Goal: Task Accomplishment & Management: Complete application form

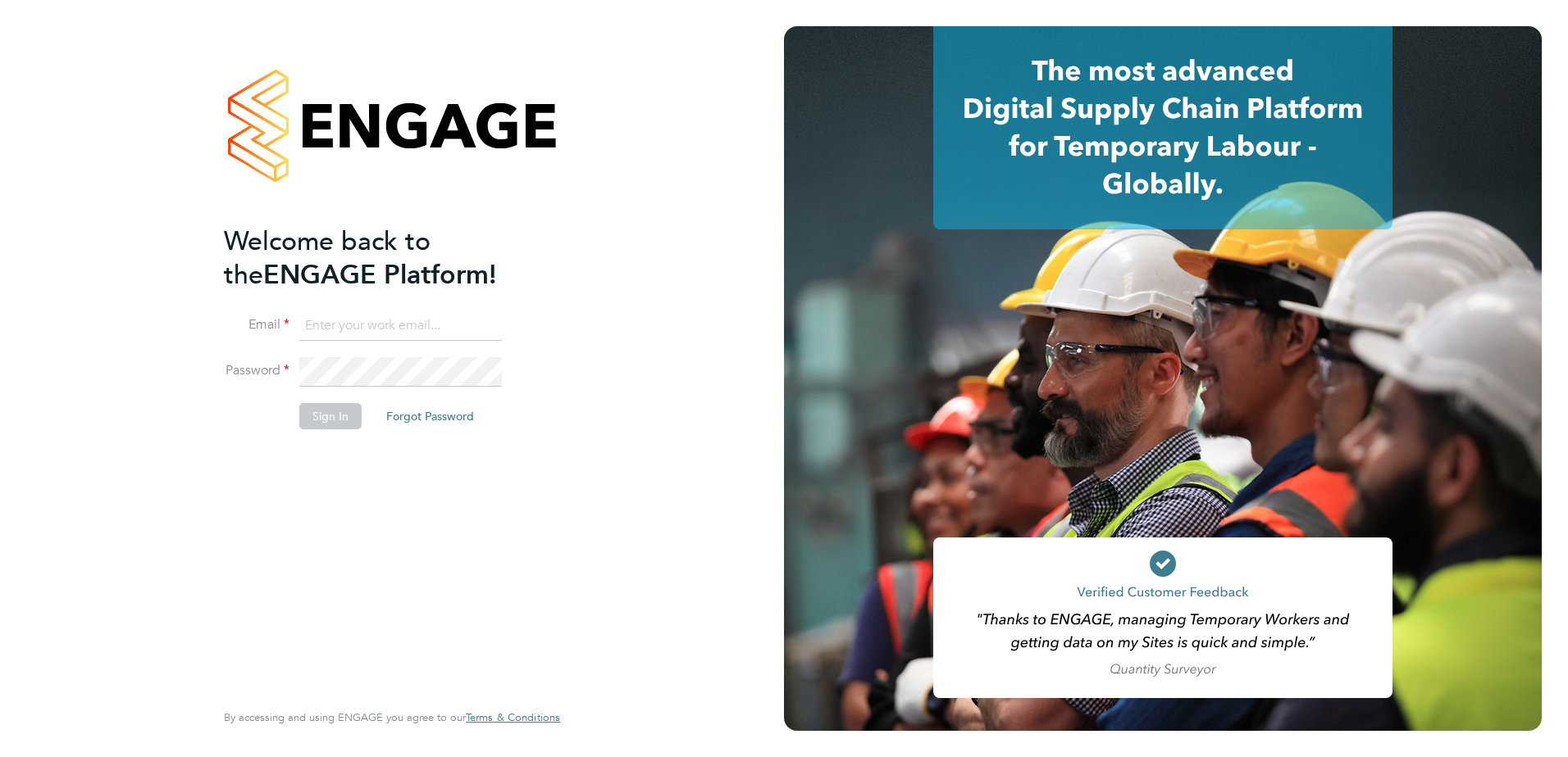
type input "[PERSON_NAME][EMAIL_ADDRESS][DOMAIN_NAME]"
click at [350, 419] on button "Sign In" at bounding box center [330, 416] width 62 height 26
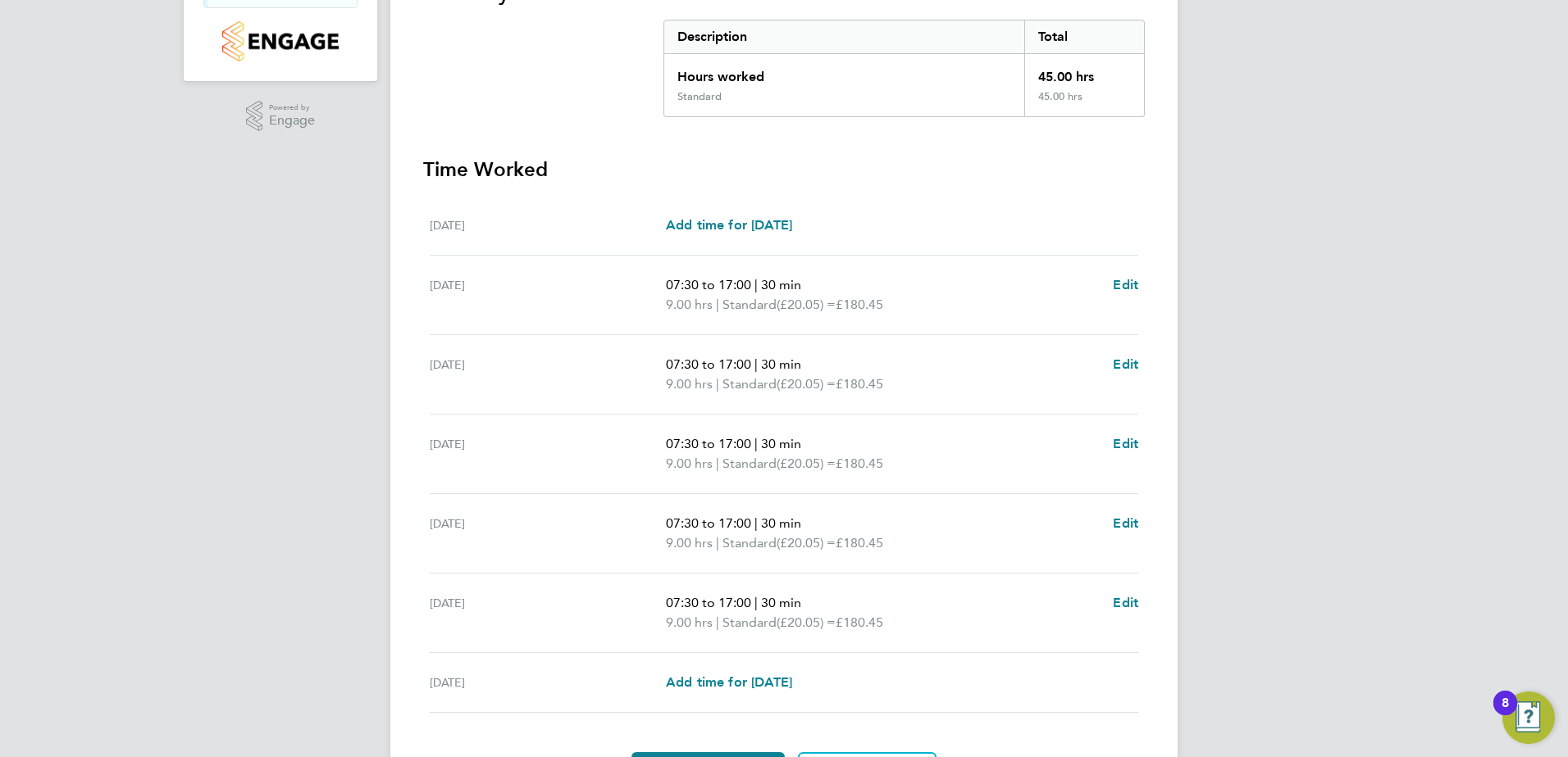
scroll to position [328, 0]
click at [1132, 517] on span "Edit" at bounding box center [1125, 523] width 25 height 15
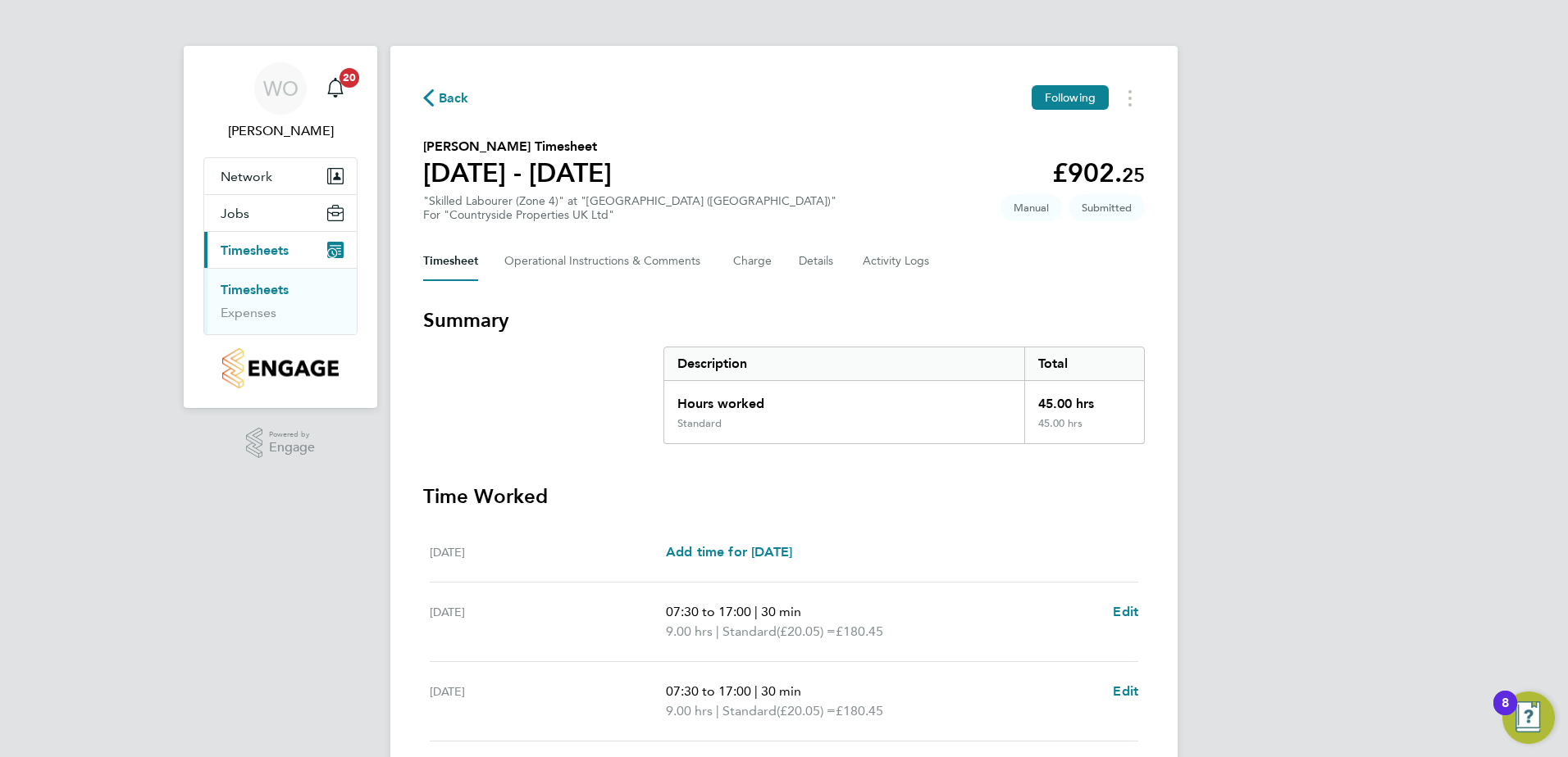
select select "30"
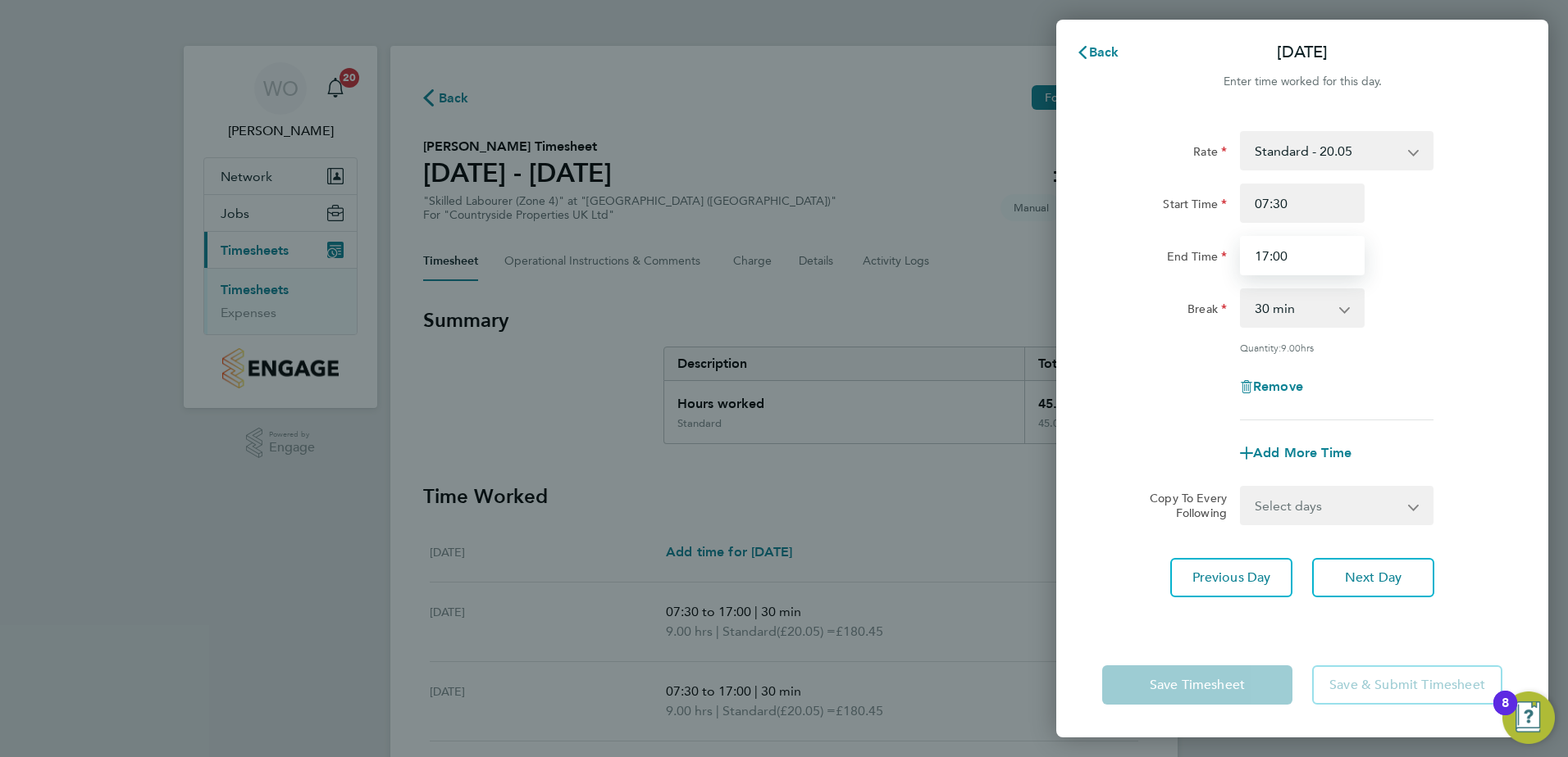
click at [1289, 254] on input "17:00" at bounding box center [1302, 256] width 125 height 40
type input "1"
type input "16:30"
click at [1368, 571] on span "Next Day" at bounding box center [1372, 577] width 56 height 16
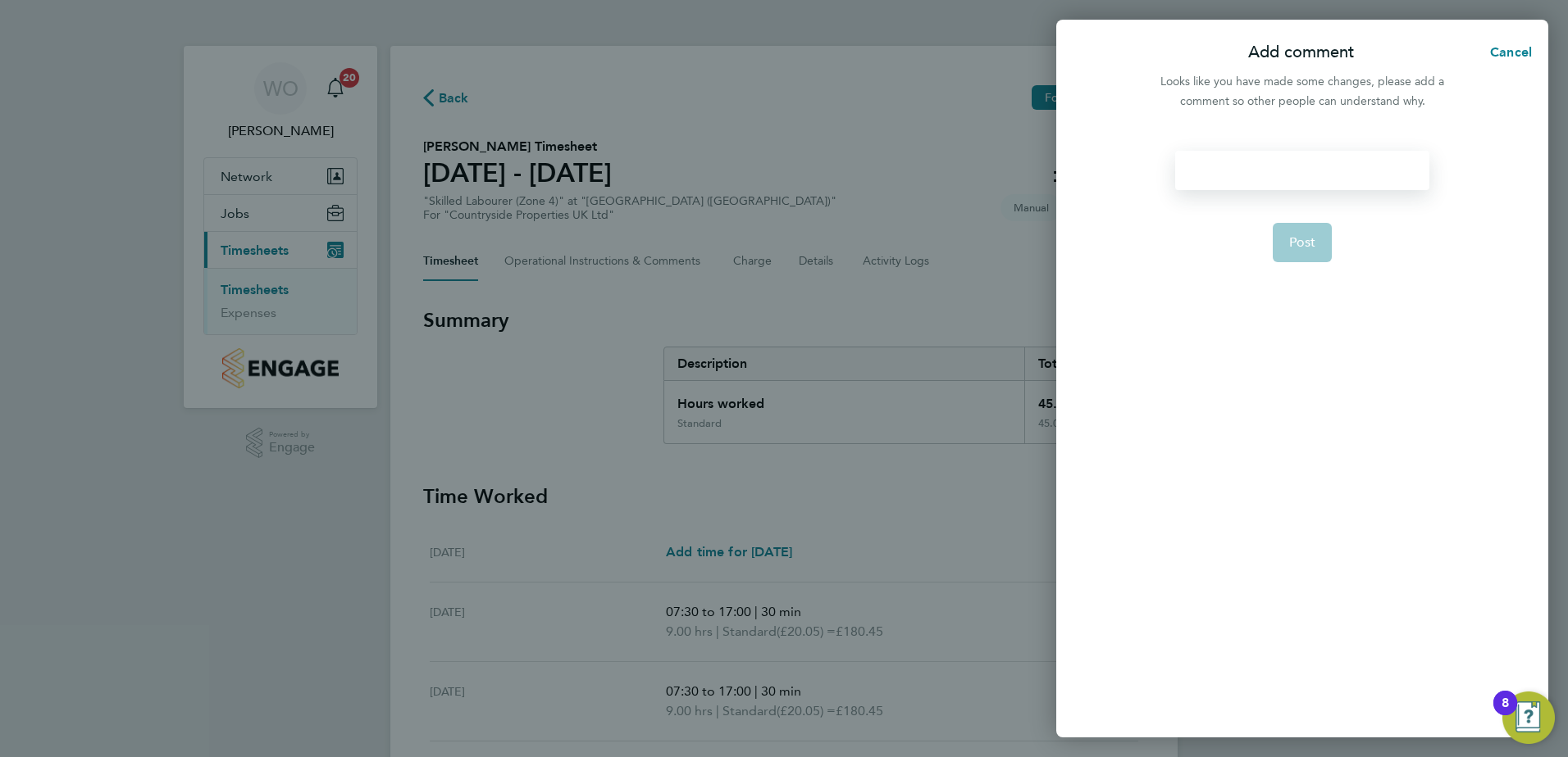
click at [1296, 171] on div at bounding box center [1302, 170] width 254 height 40
click at [1312, 249] on span "Post" at bounding box center [1303, 242] width 27 height 16
select select "30"
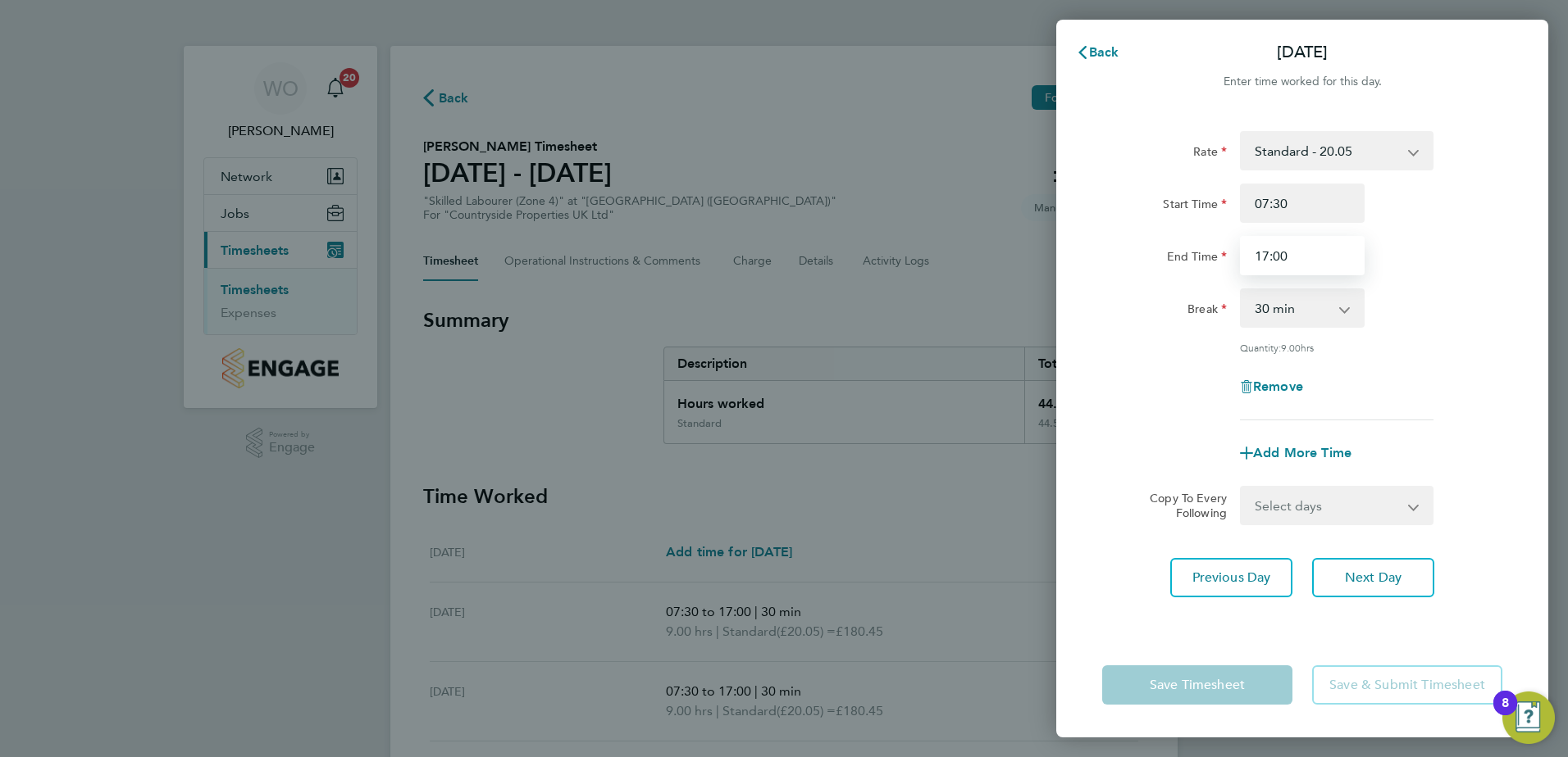
click at [1296, 254] on input "17:00" at bounding box center [1302, 256] width 125 height 40
type input "16:30"
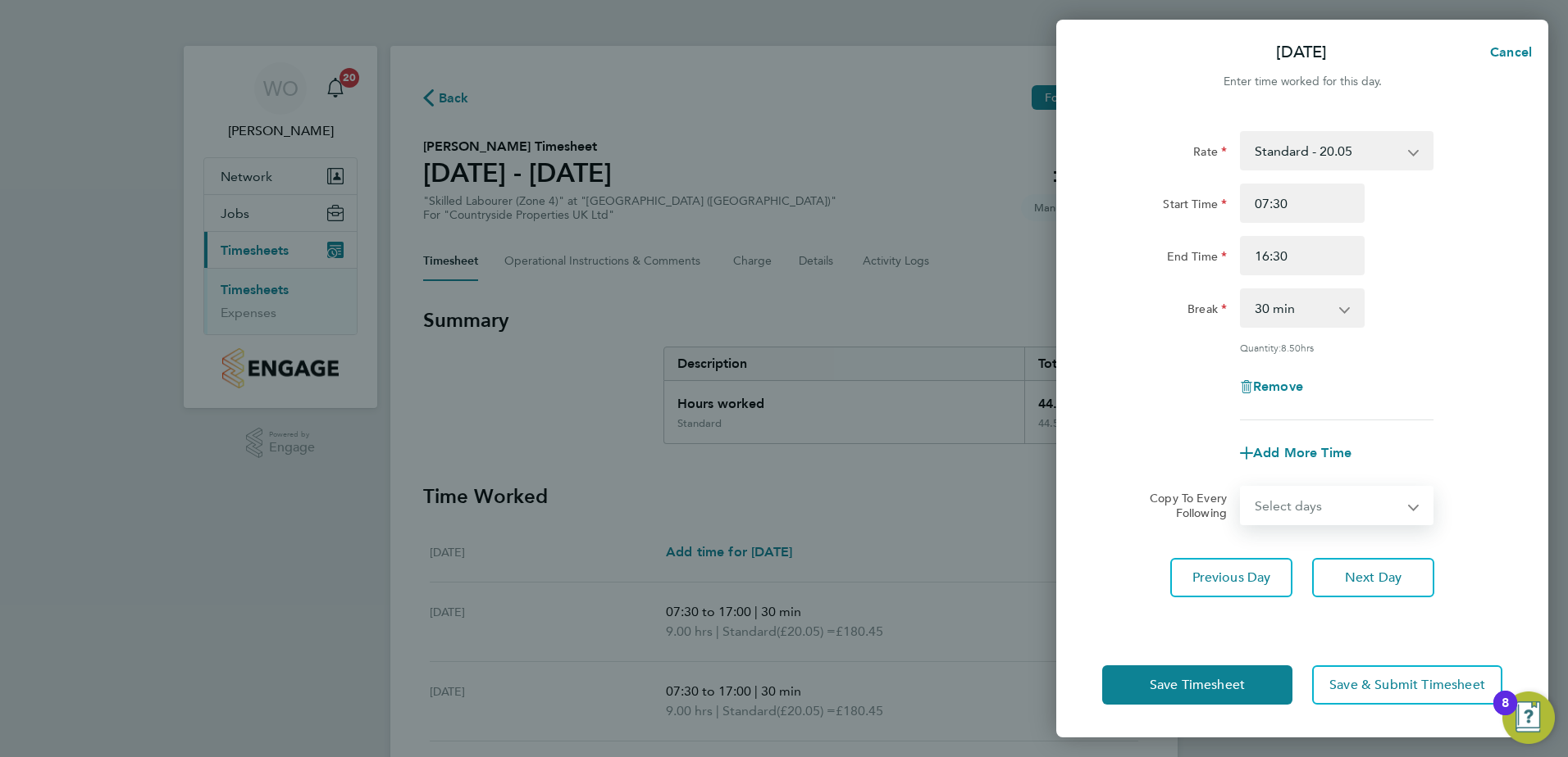
click at [1411, 504] on select "Select days Sunday" at bounding box center [1328, 505] width 172 height 36
click at [1407, 500] on select "Select days Sunday" at bounding box center [1328, 505] width 172 height 36
click at [1360, 579] on span "Next Day" at bounding box center [1372, 577] width 56 height 16
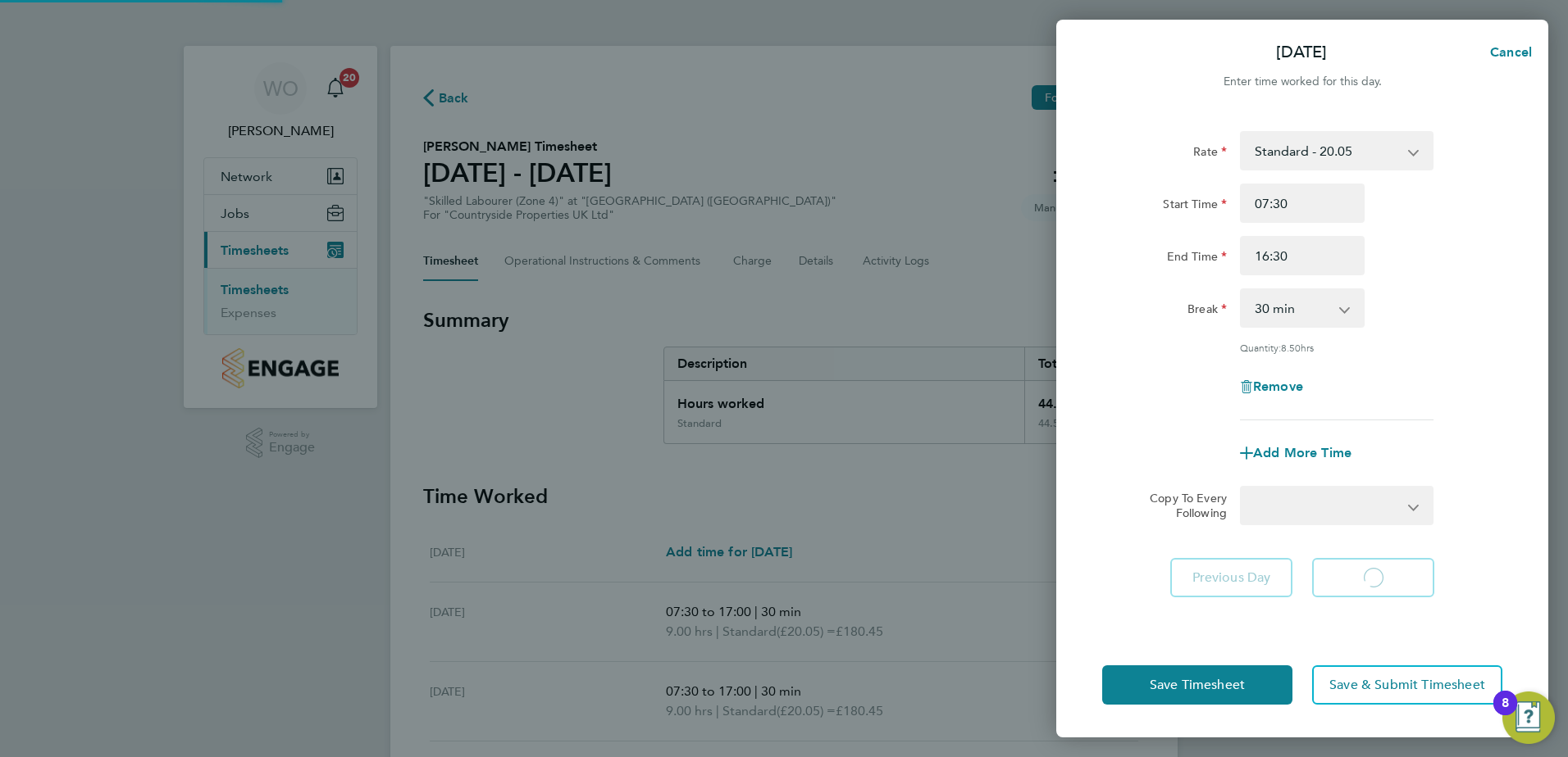
select select "30"
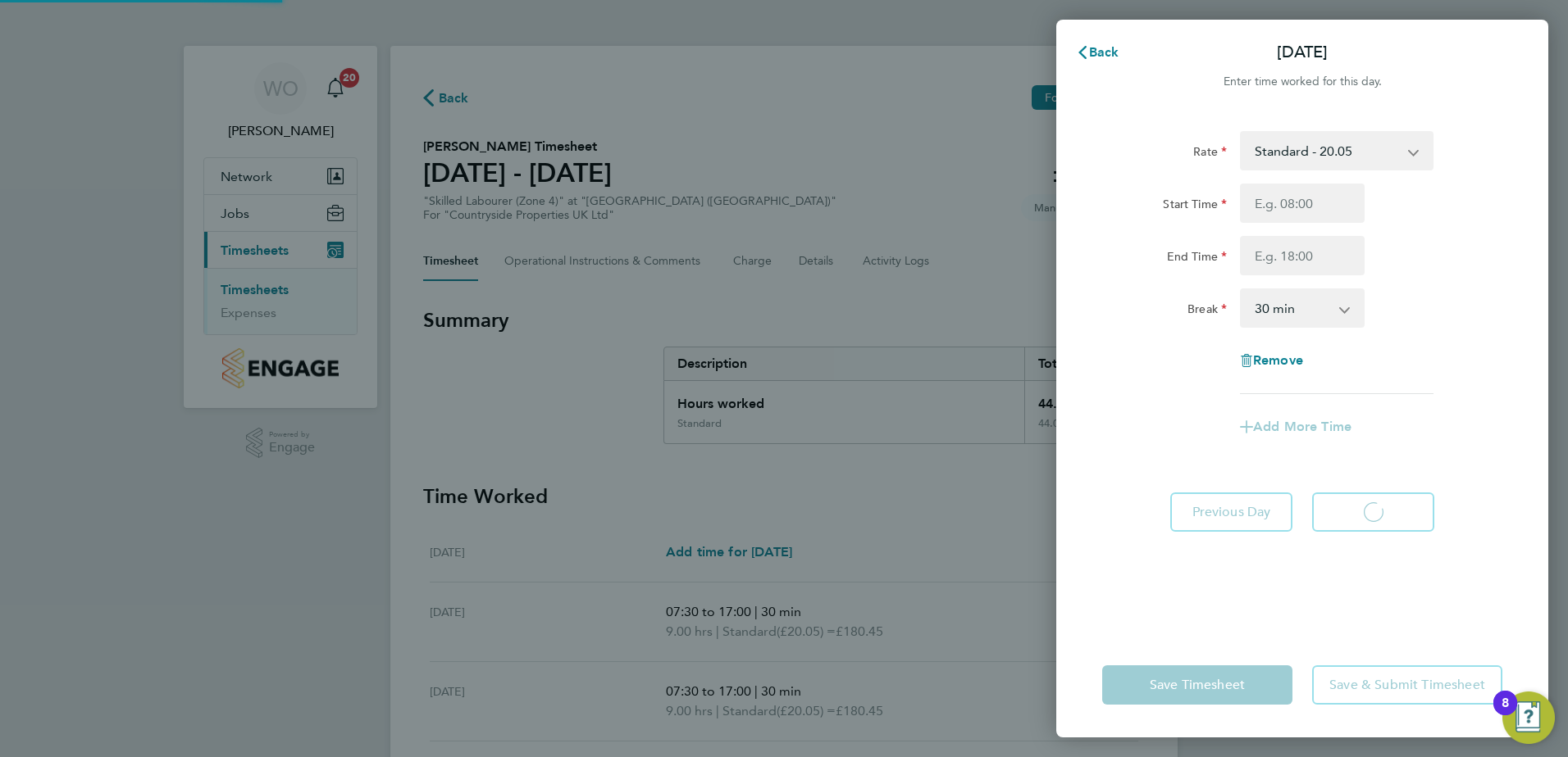
select select "30"
click at [1325, 253] on input "End Time" at bounding box center [1302, 256] width 125 height 40
click at [1489, 542] on div "Rate Standard - 20.05 Start Time End Time Break 0 min 15 min 30 min 45 min 60 m…" at bounding box center [1302, 372] width 492 height 521
click at [1245, 514] on span "Previous Day" at bounding box center [1231, 512] width 78 height 16
select select "30"
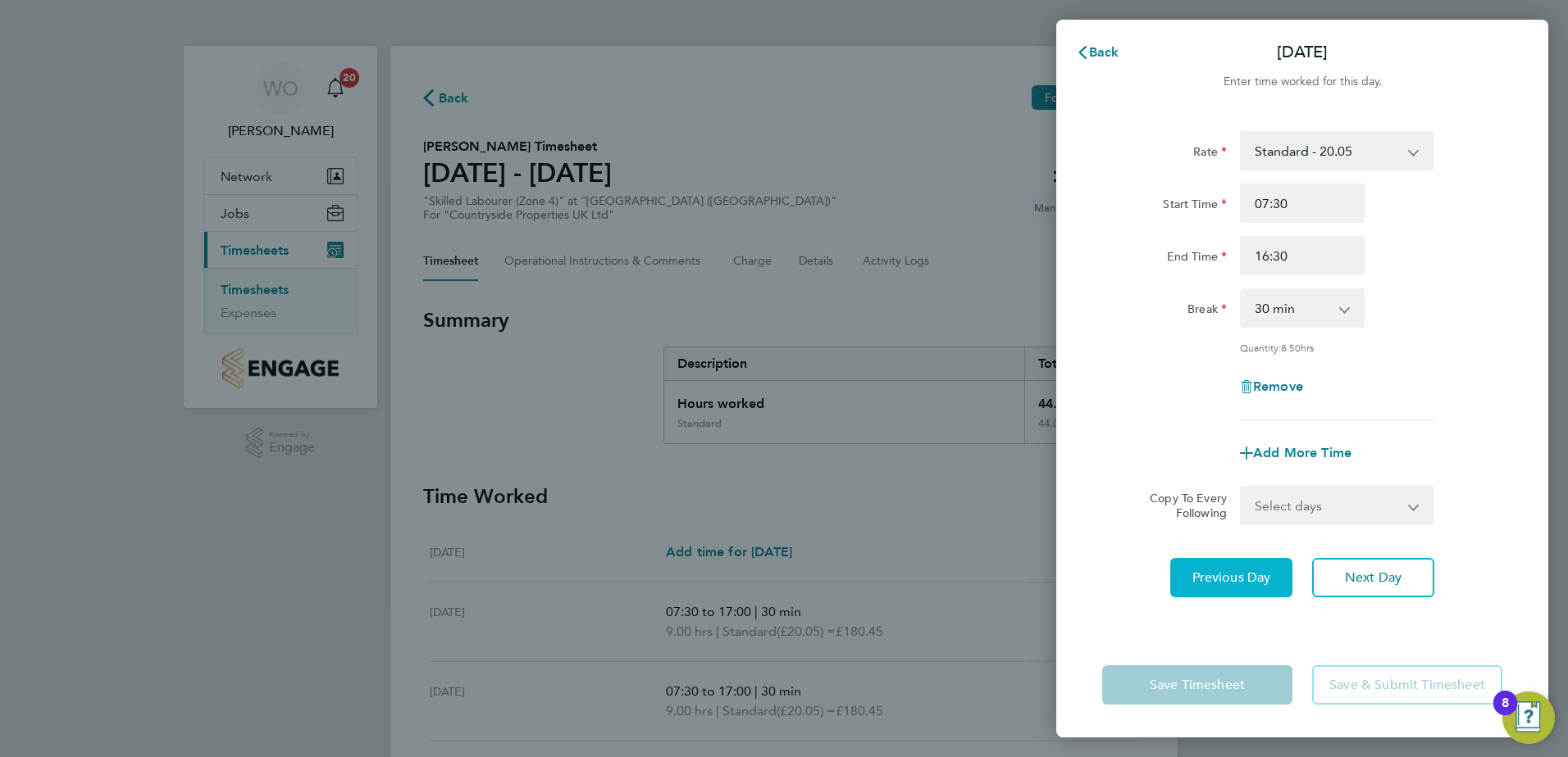
click at [1260, 566] on button "Previous Day" at bounding box center [1231, 578] width 122 height 40
select select "30"
click at [1260, 566] on button "Previous Day" at bounding box center [1231, 578] width 122 height 40
select select "30"
click at [1260, 566] on button "Previous Day" at bounding box center [1231, 578] width 122 height 40
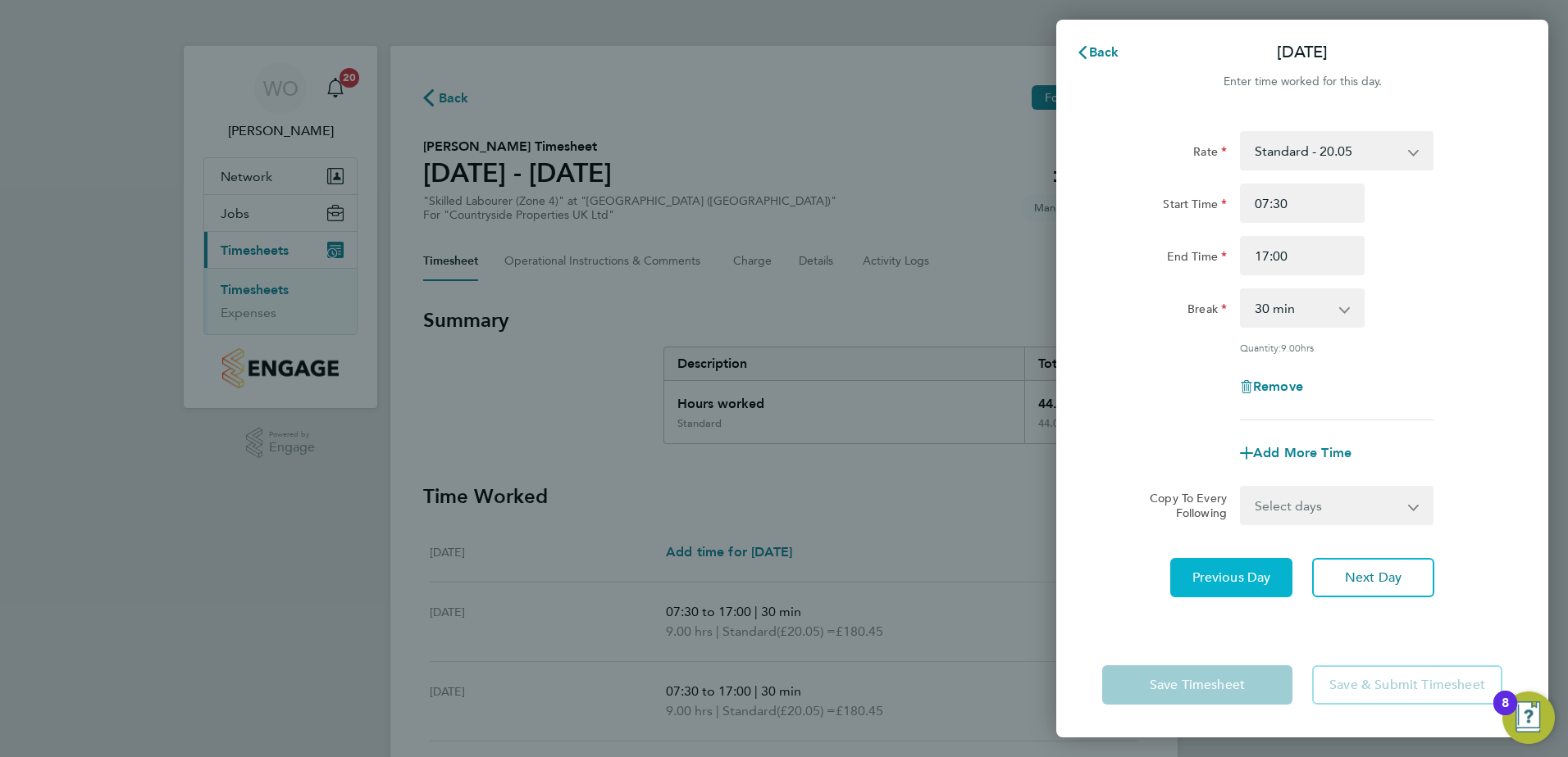
select select "30"
click at [1294, 257] on input "17:00" at bounding box center [1302, 256] width 125 height 40
type input "1"
type input "16:30"
click at [1224, 578] on span "Previous Day" at bounding box center [1231, 577] width 78 height 16
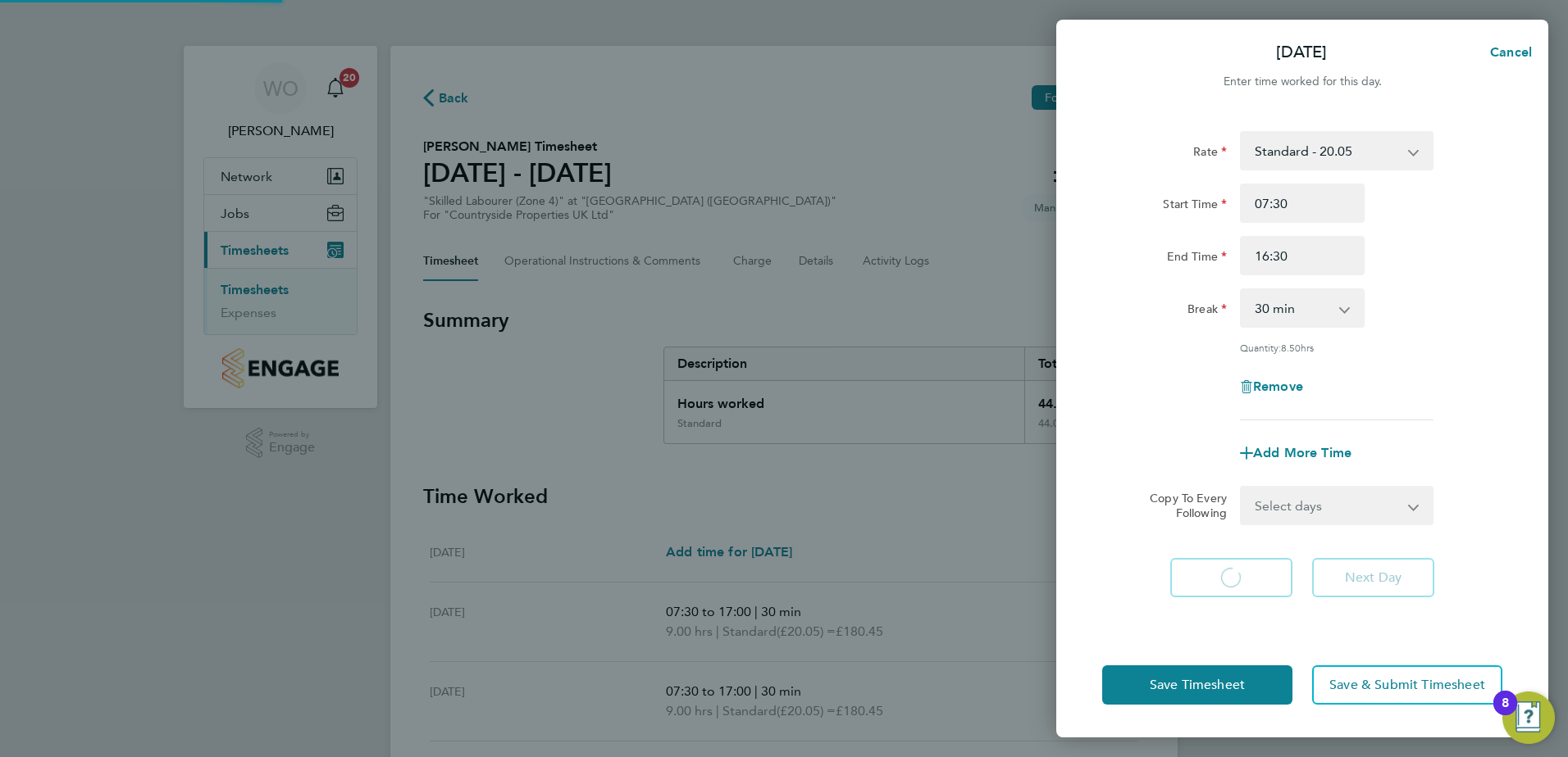
select select "30"
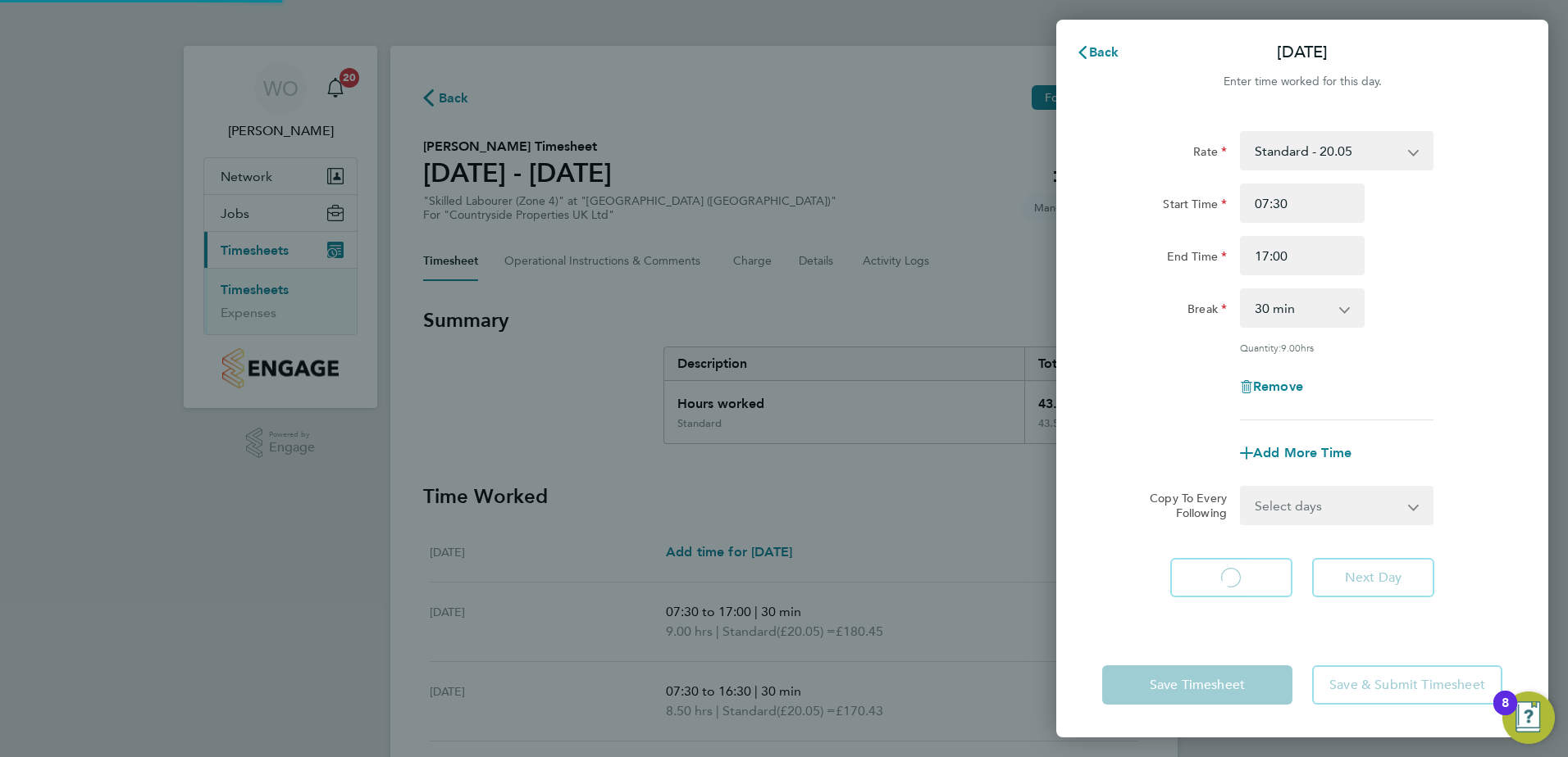
select select "30"
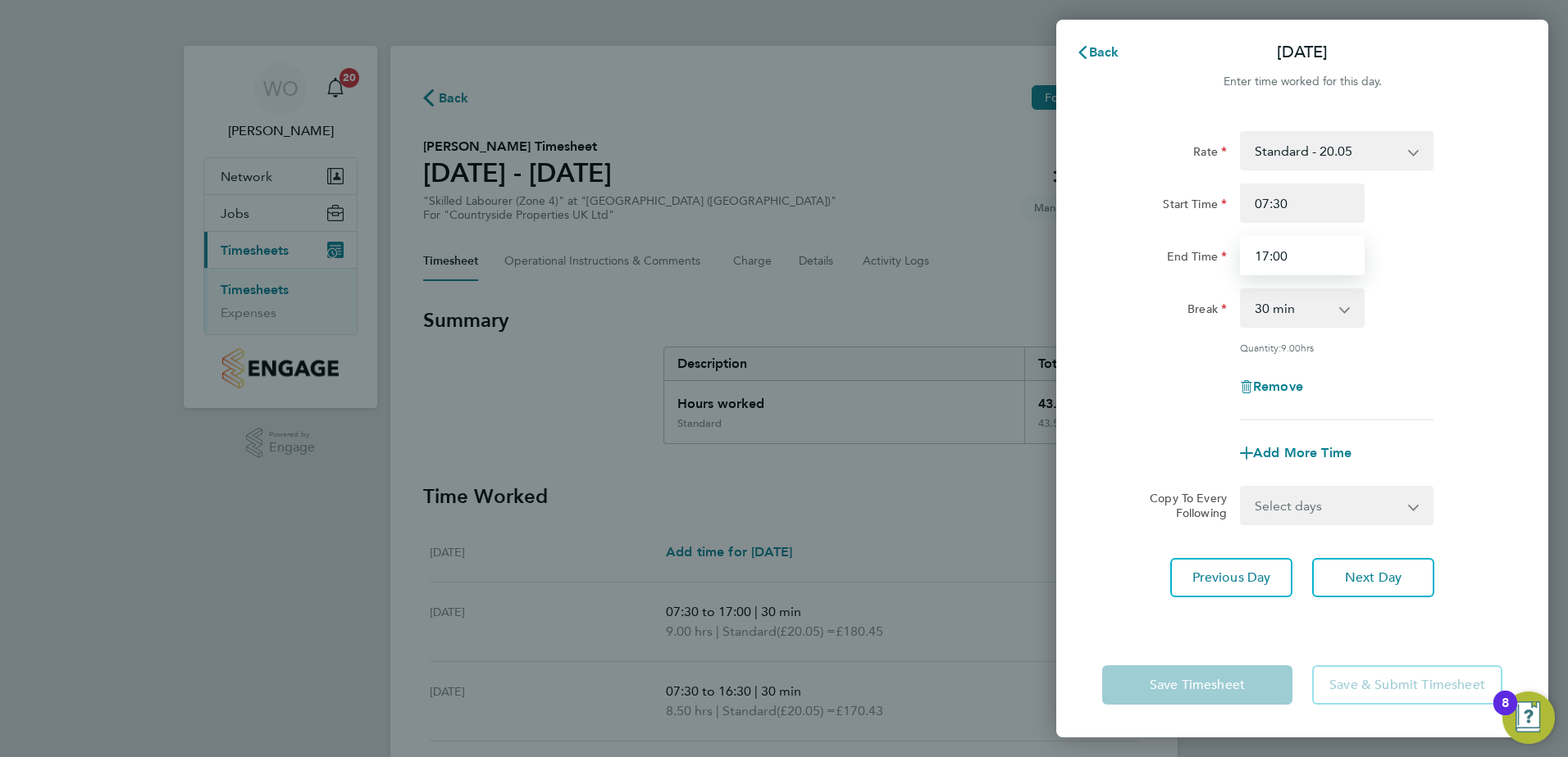
click at [1288, 252] on input "17:00" at bounding box center [1302, 256] width 125 height 40
type input "1"
type input "16:30"
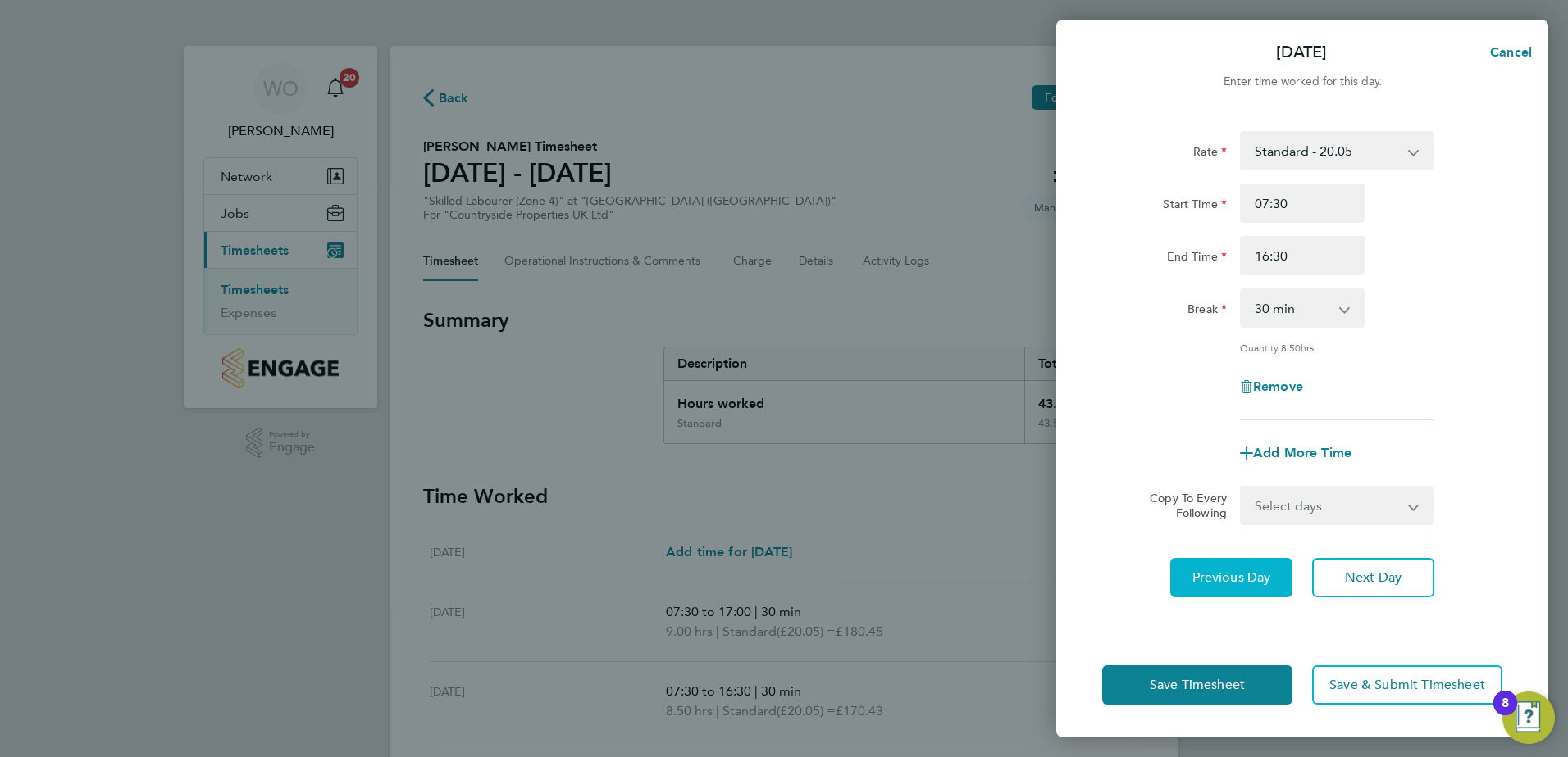
click at [1252, 571] on span "Previous Day" at bounding box center [1231, 577] width 78 height 16
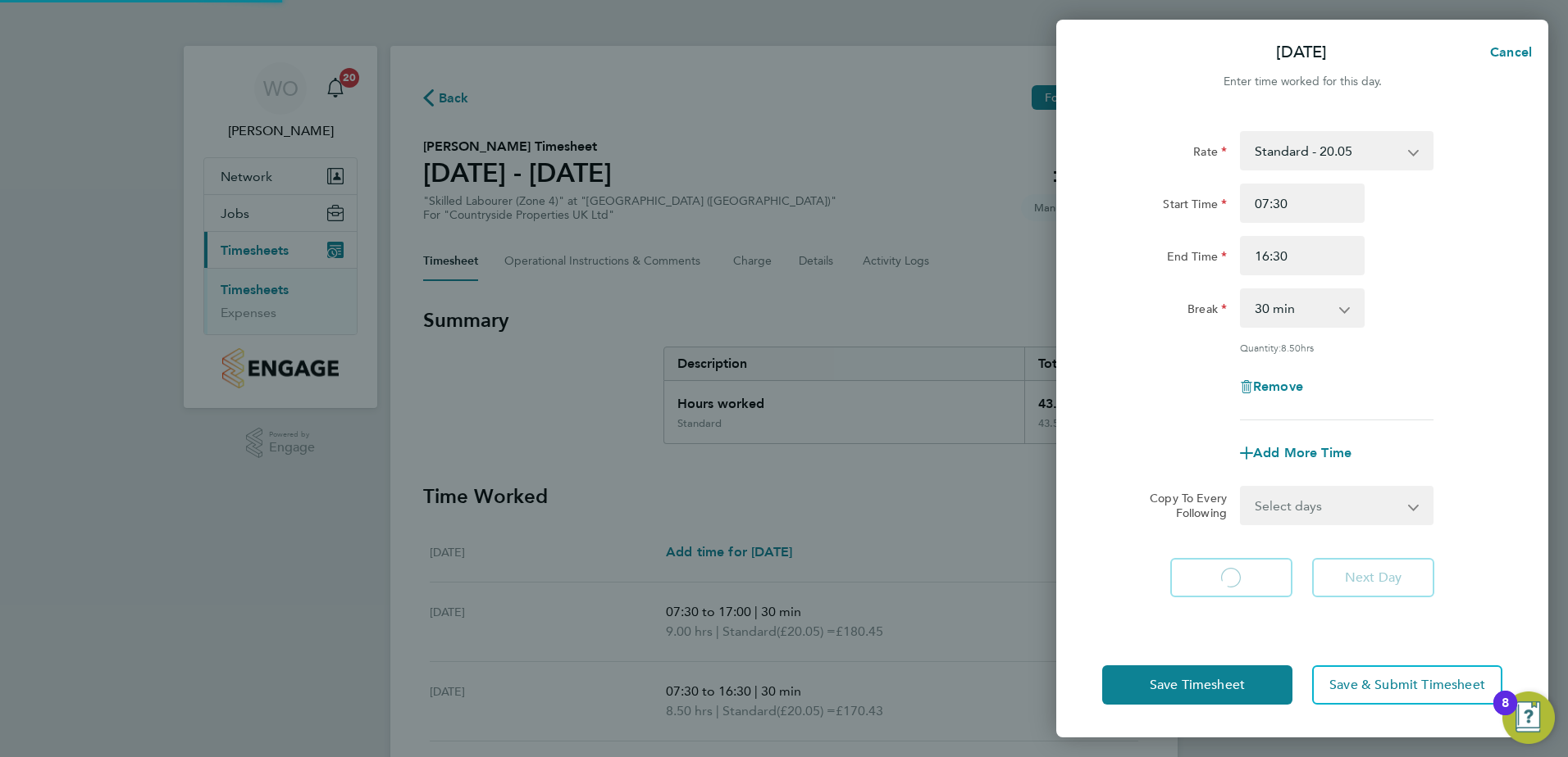
select select "30"
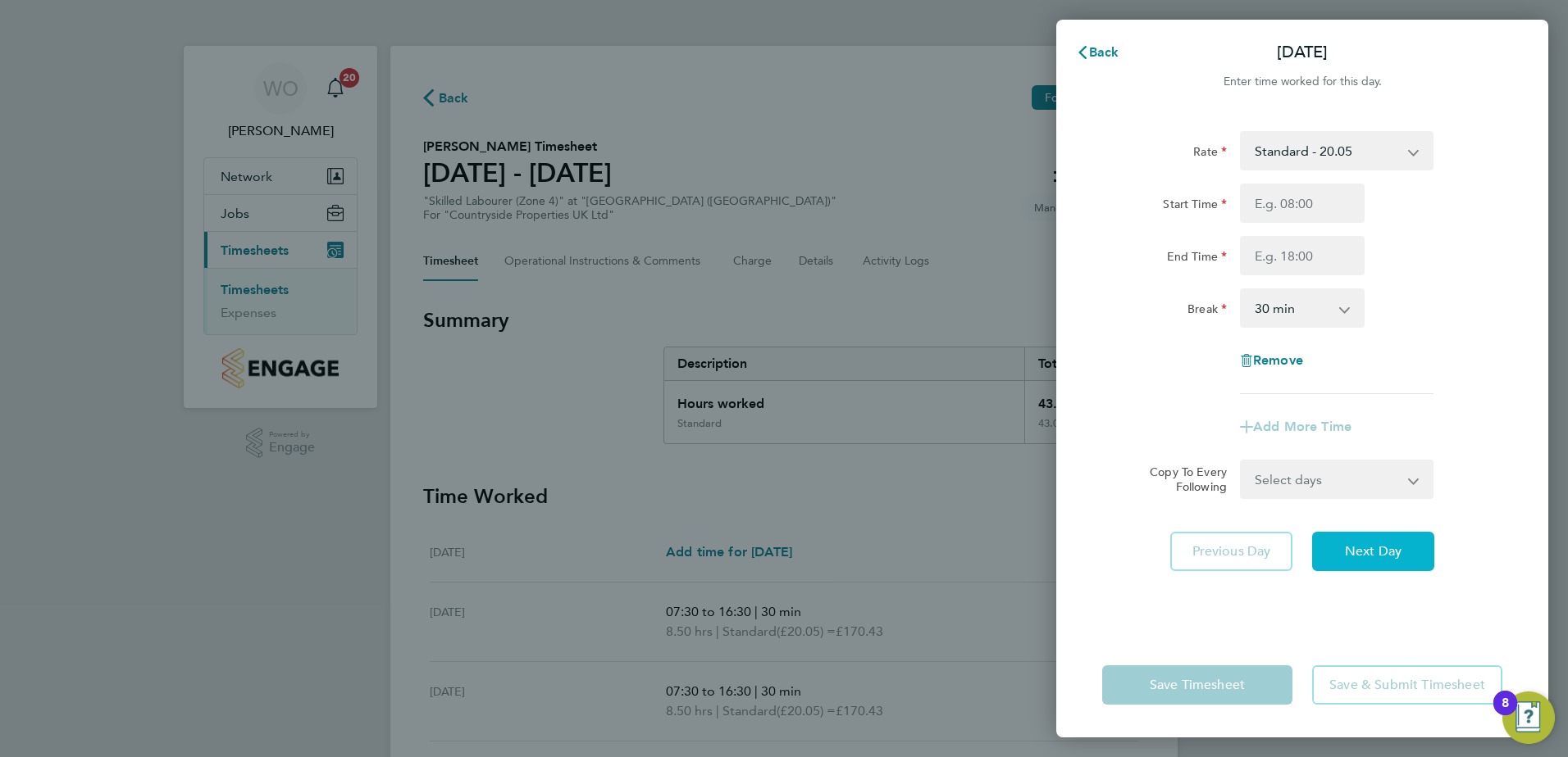
click at [1351, 560] on button "Next Day" at bounding box center [1373, 551] width 122 height 40
select select "30"
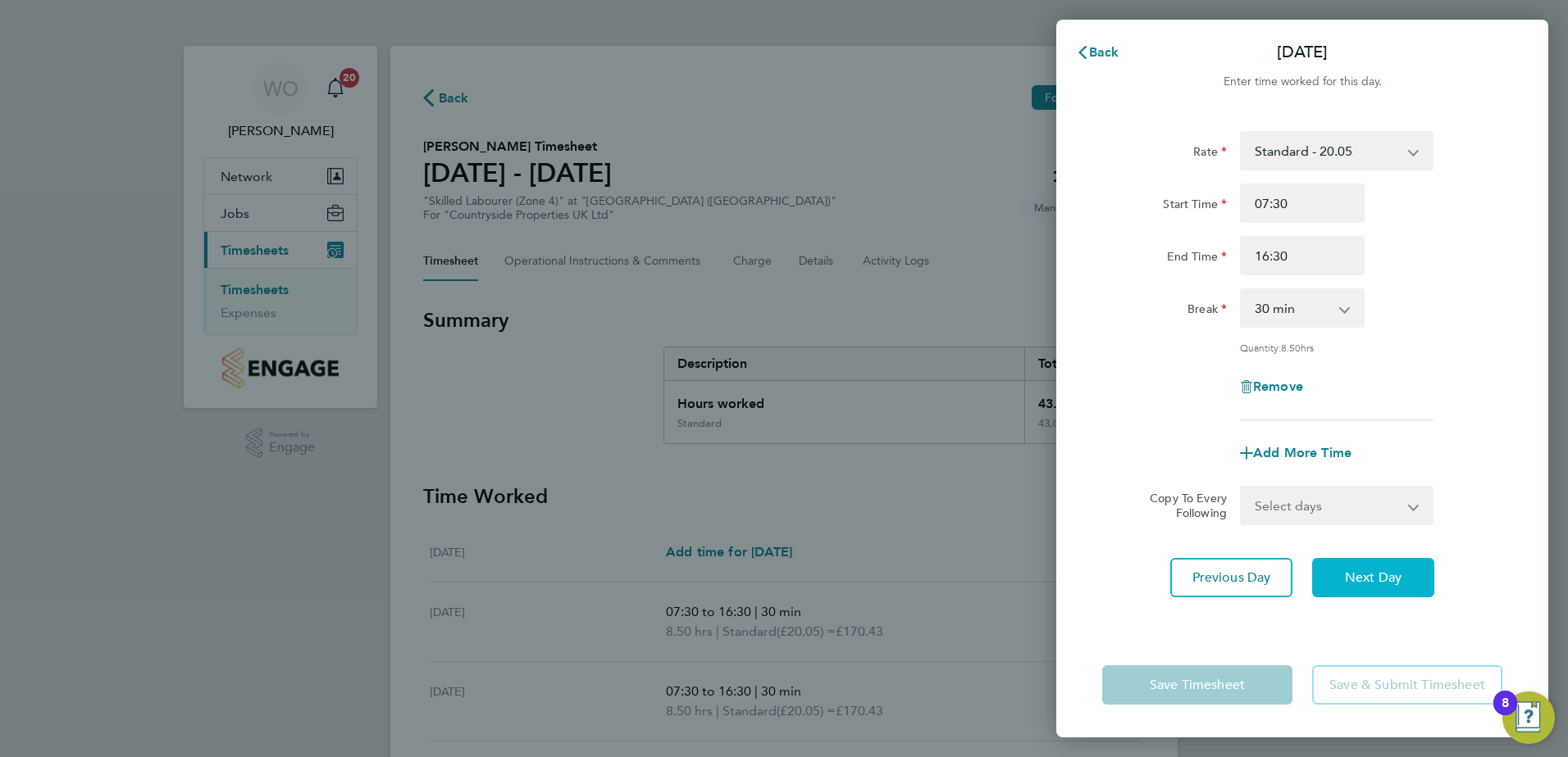
click at [1351, 560] on button "Next Day" at bounding box center [1373, 578] width 122 height 40
select select "30"
click at [1351, 560] on button "Next Day" at bounding box center [1373, 578] width 122 height 40
select select "30"
click at [1351, 560] on button "Next Day" at bounding box center [1373, 578] width 122 height 40
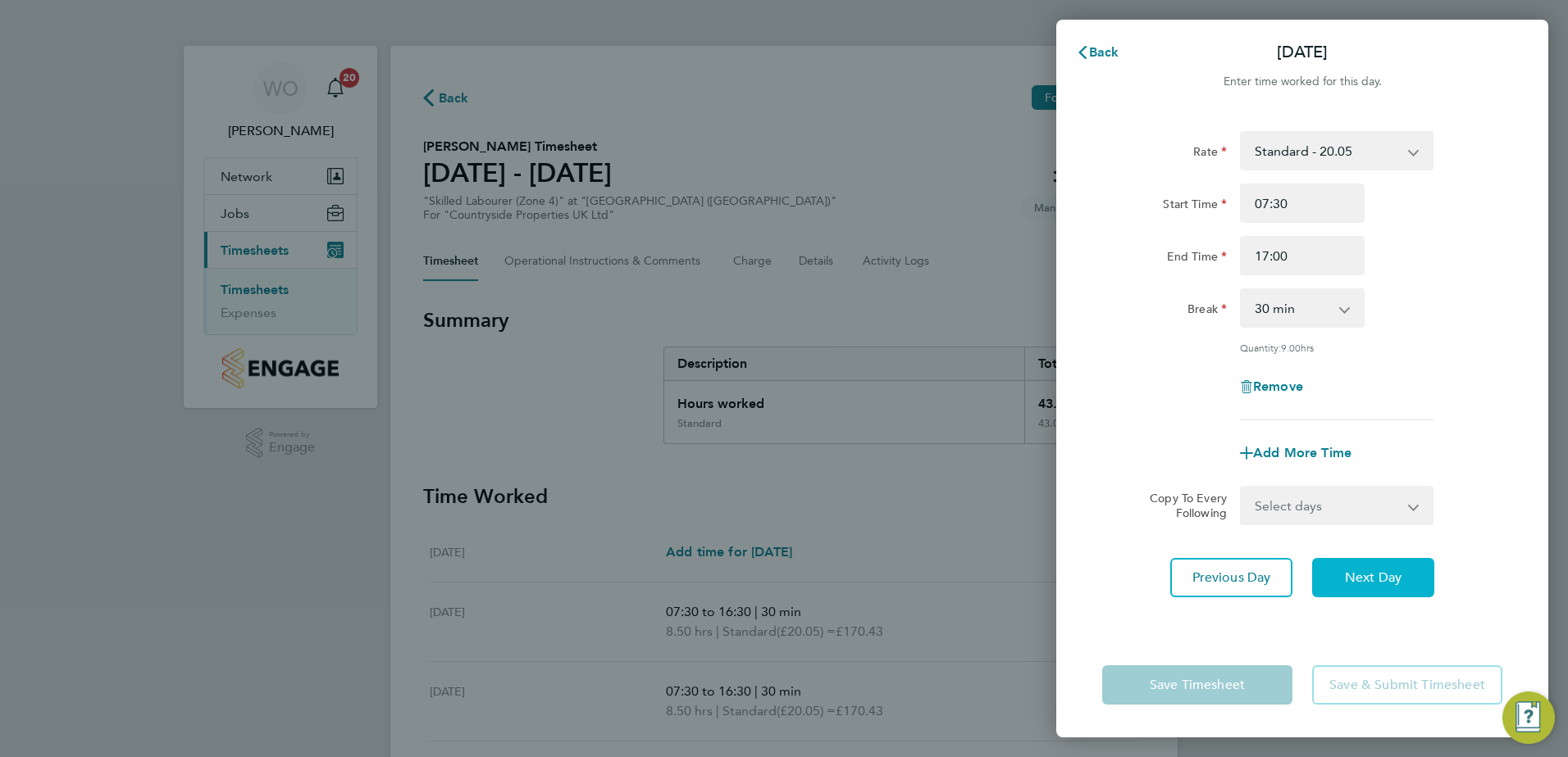
select select "30"
click at [1351, 560] on button "Next Day" at bounding box center [1373, 578] width 122 height 40
select select "30"
click at [1351, 560] on button "Next Day" at bounding box center [1373, 578] width 122 height 40
select select "30"
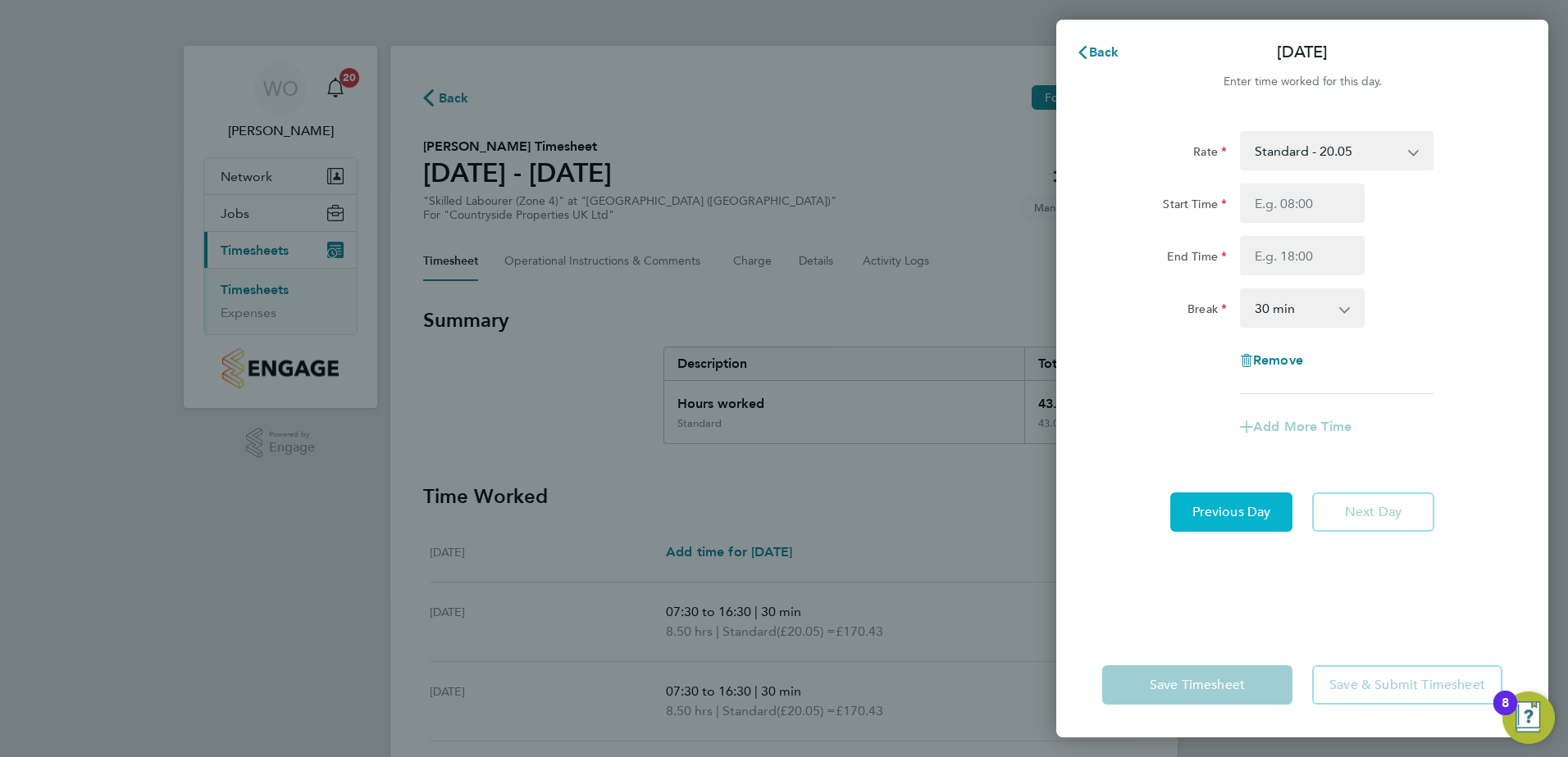
click at [1250, 518] on span "Previous Day" at bounding box center [1231, 512] width 78 height 16
select select "30"
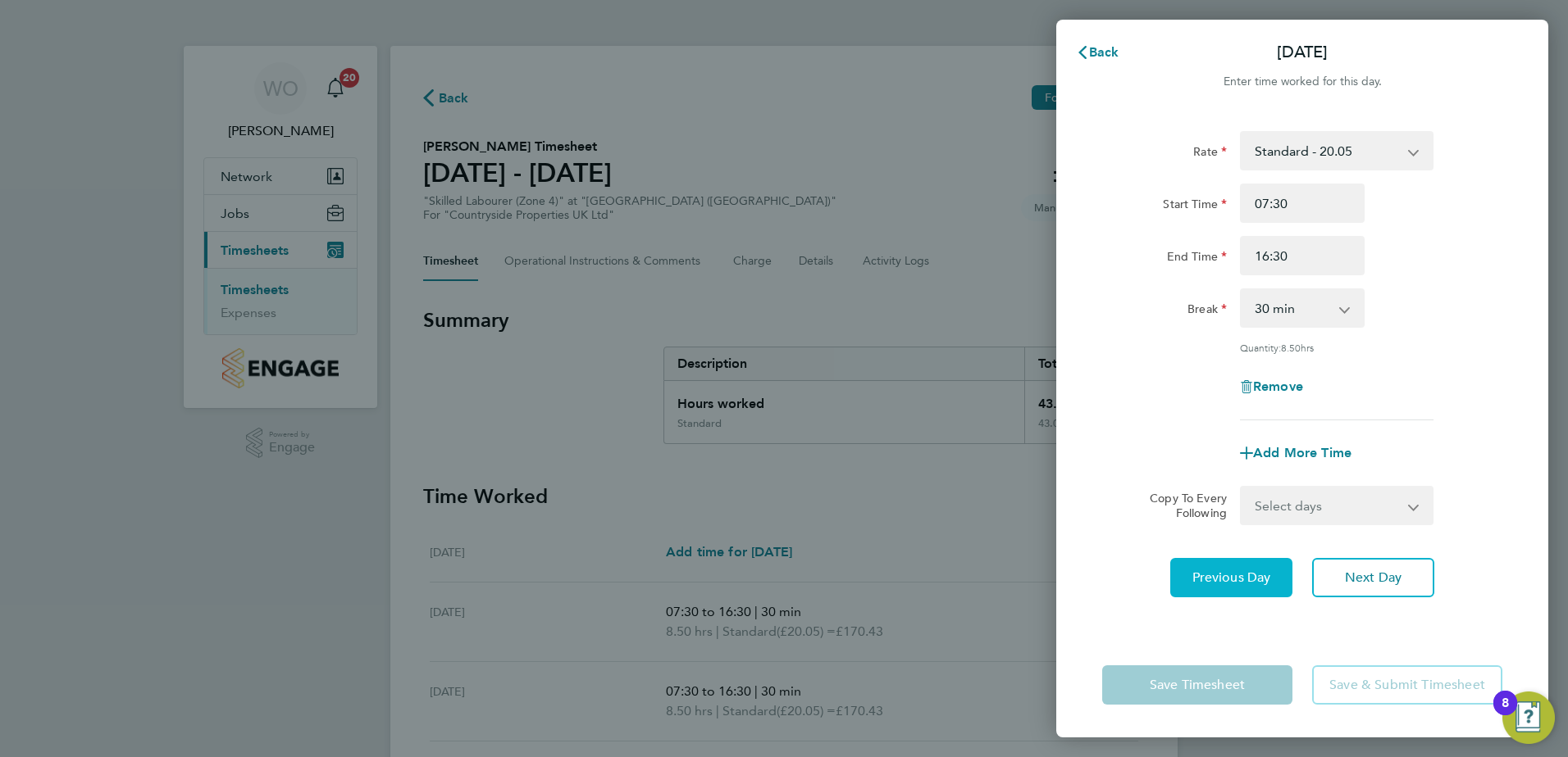
click at [1257, 572] on span "Previous Day" at bounding box center [1231, 577] width 78 height 16
select select "30"
click at [1257, 572] on span "Previous Day" at bounding box center [1231, 577] width 78 height 16
select select "30"
click at [1257, 572] on span "Previous Day" at bounding box center [1231, 577] width 78 height 16
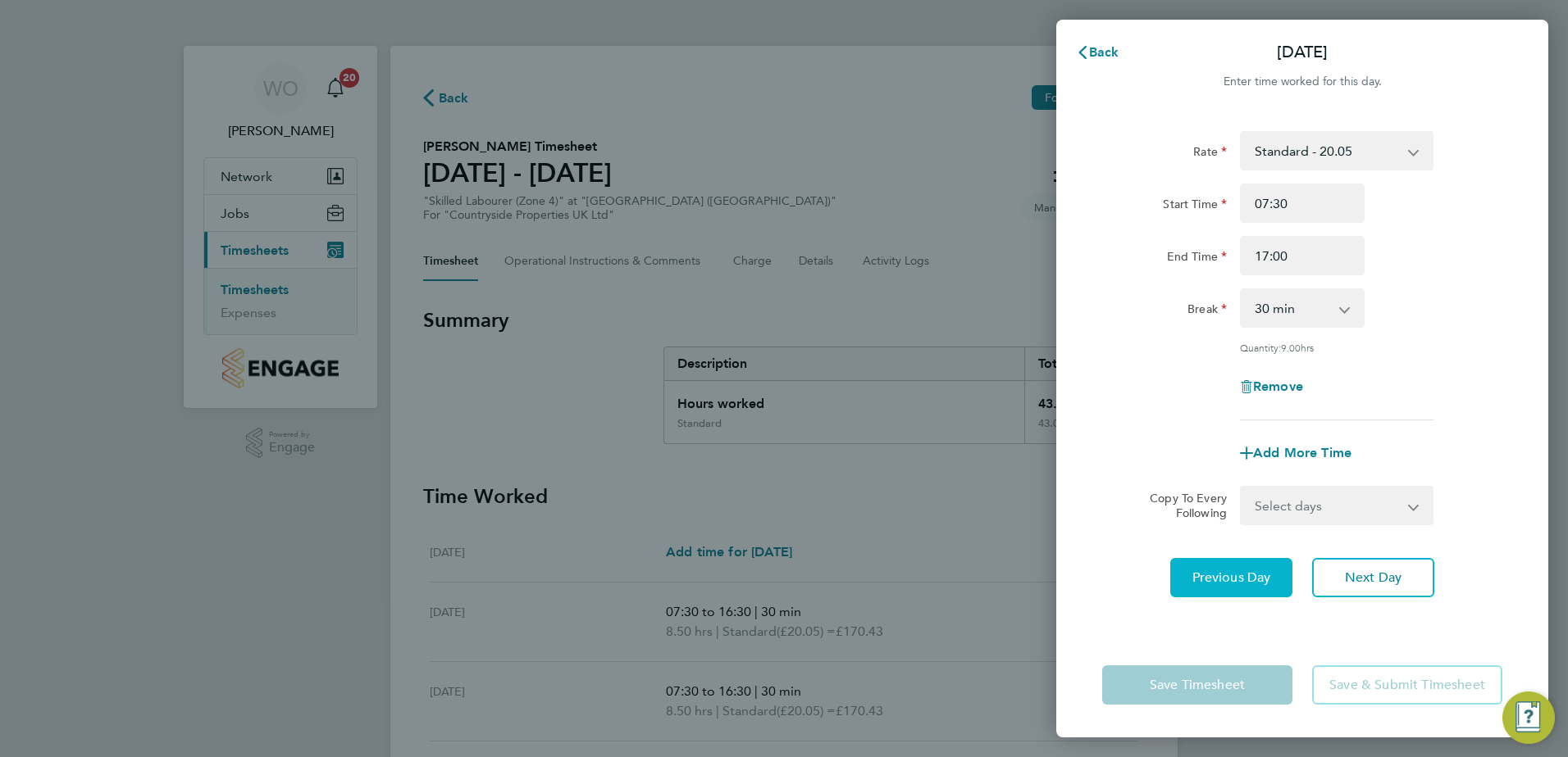
select select "30"
click at [1257, 572] on span "Previous Day" at bounding box center [1231, 577] width 78 height 16
select select "30"
click at [1257, 572] on span "Previous Day" at bounding box center [1231, 577] width 78 height 16
select select "30"
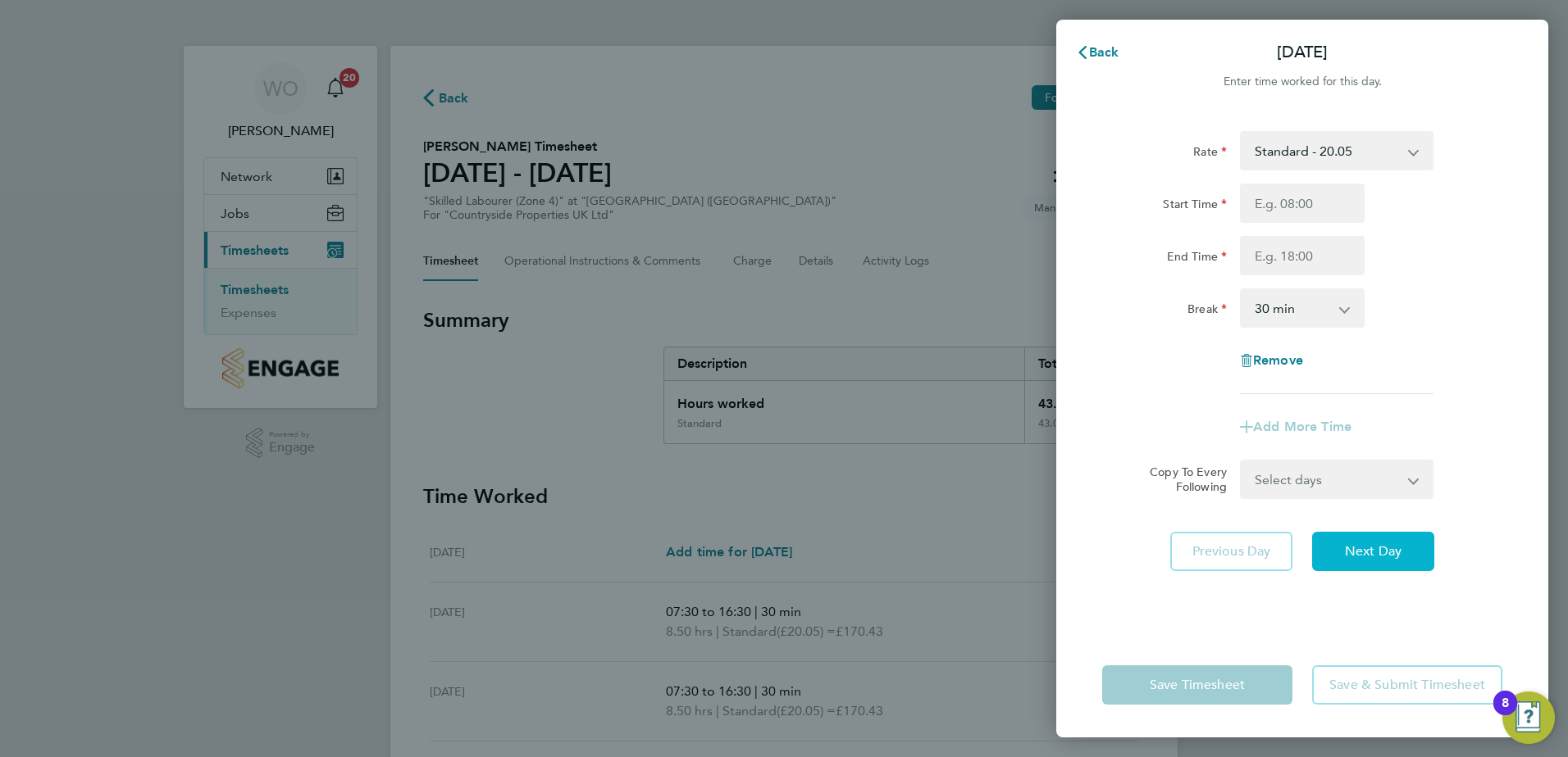
click at [1385, 557] on span "Next Day" at bounding box center [1372, 551] width 56 height 16
select select "30"
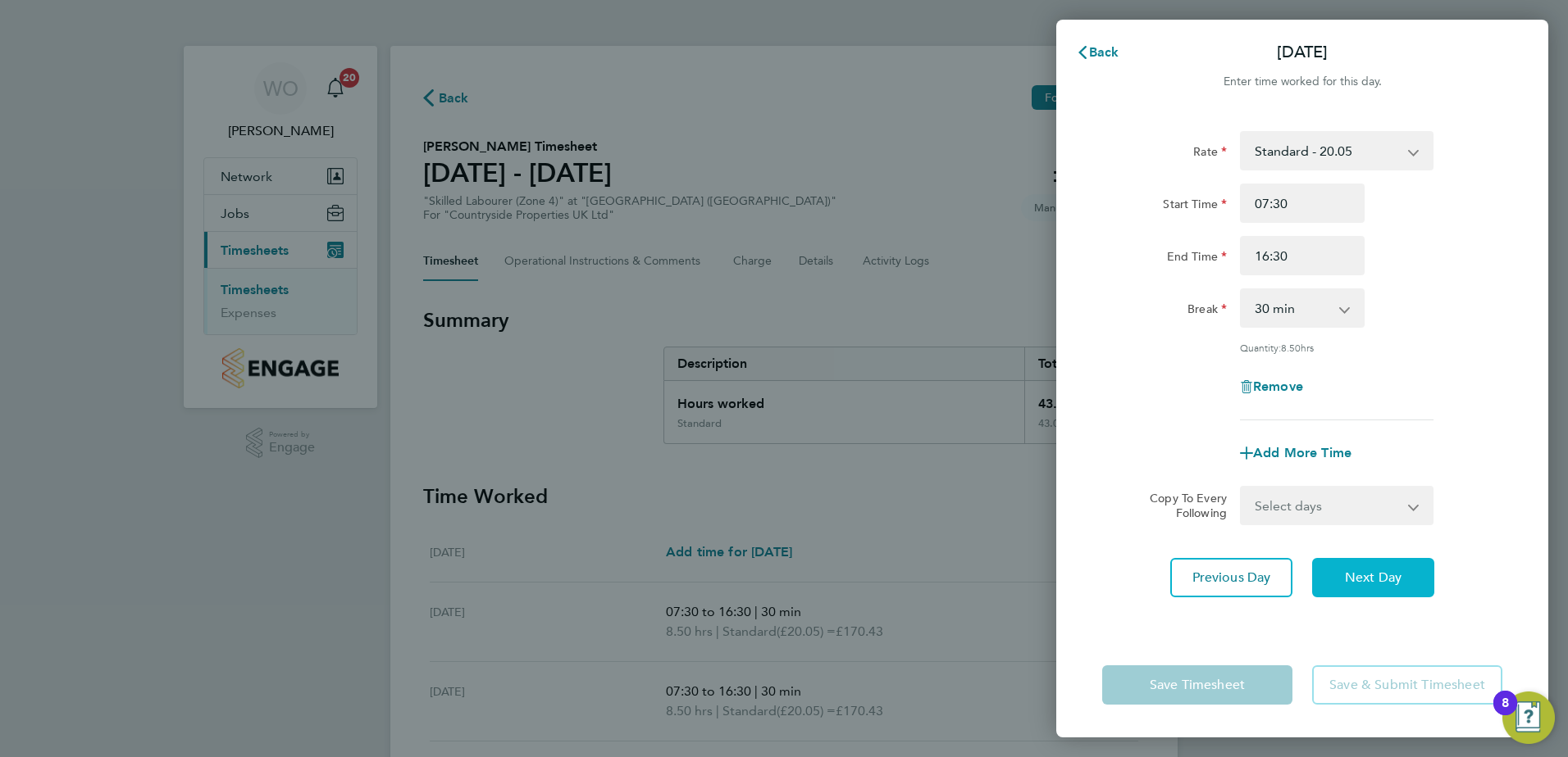
click at [1385, 559] on button "Next Day" at bounding box center [1373, 578] width 122 height 40
select select "30"
click at [1385, 559] on button "Next Day" at bounding box center [1373, 578] width 122 height 40
select select "30"
click at [1385, 559] on button "Next Day" at bounding box center [1373, 578] width 122 height 40
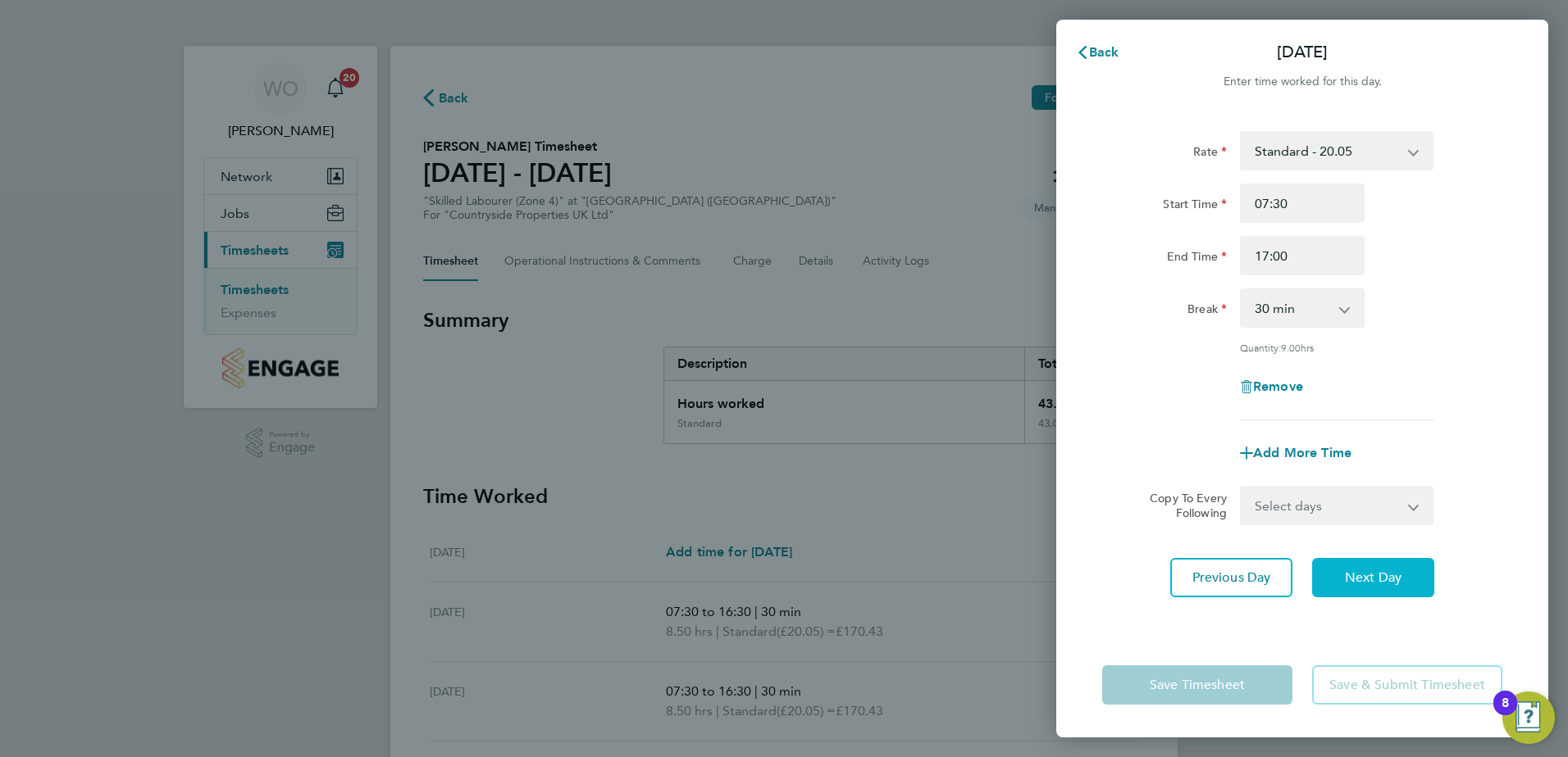
select select "30"
click at [1385, 559] on button "Next Day" at bounding box center [1373, 578] width 122 height 40
select select "30"
click at [1386, 682] on app-form-button "Save & Submit Timesheet" at bounding box center [1401, 684] width 200 height 40
click at [1370, 577] on span "Next Day" at bounding box center [1372, 577] width 56 height 16
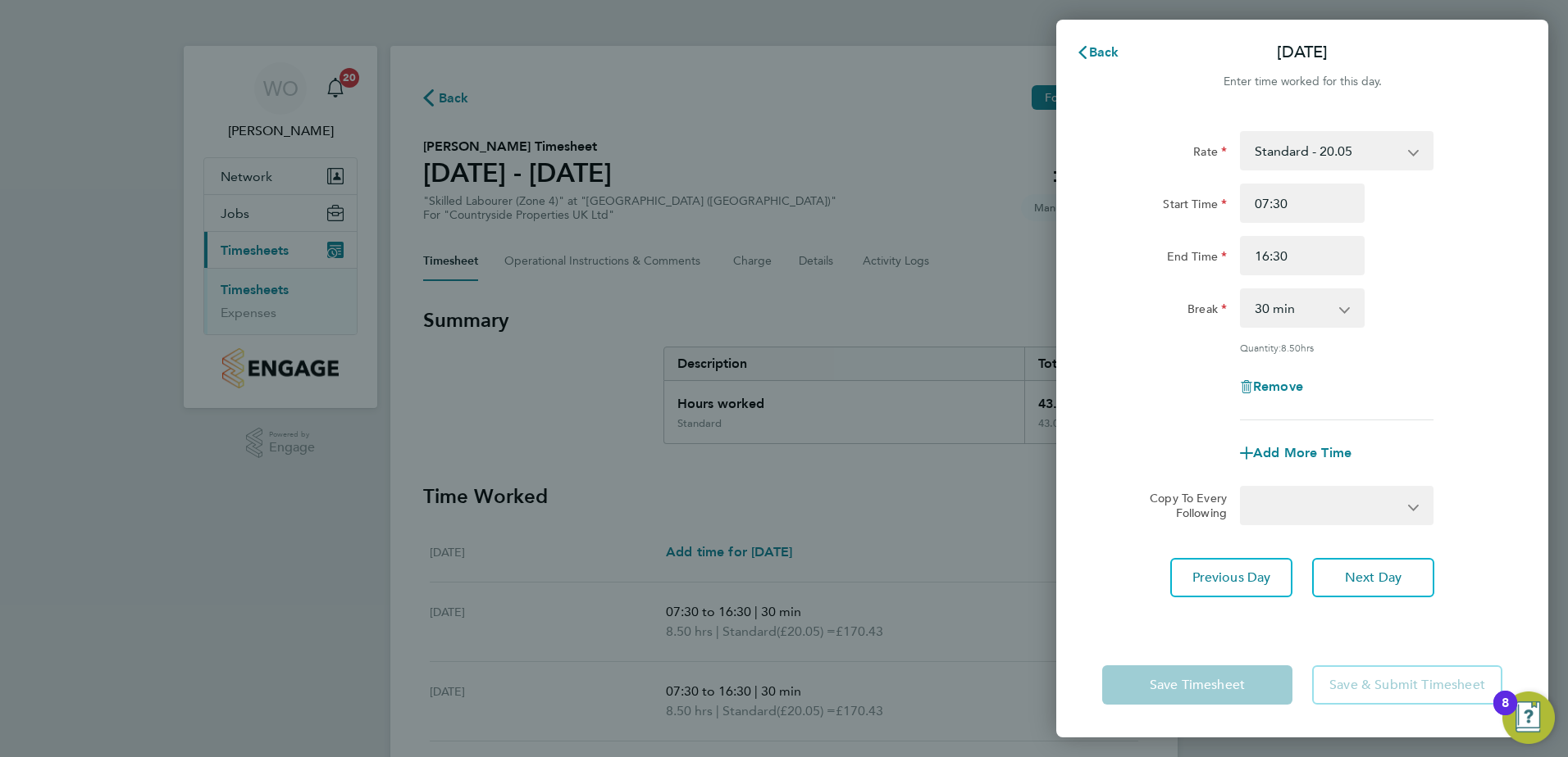
select select "30"
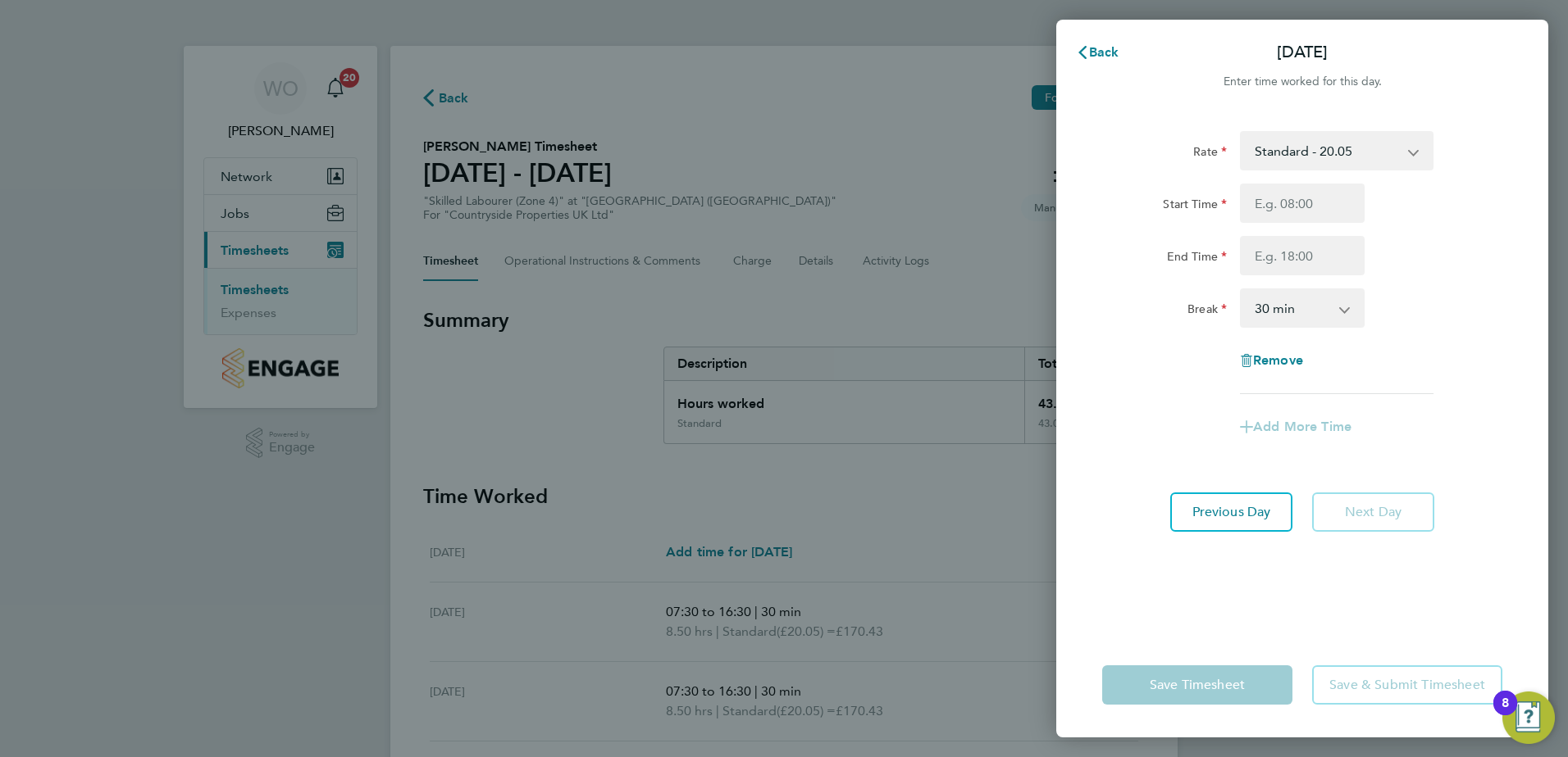
click at [1206, 691] on app-form-button "Save Timesheet" at bounding box center [1202, 684] width 200 height 40
click at [1305, 687] on app-form-button "Save & Submit Timesheet" at bounding box center [1401, 684] width 200 height 40
click at [1110, 56] on span "Back" at bounding box center [1103, 52] width 30 height 15
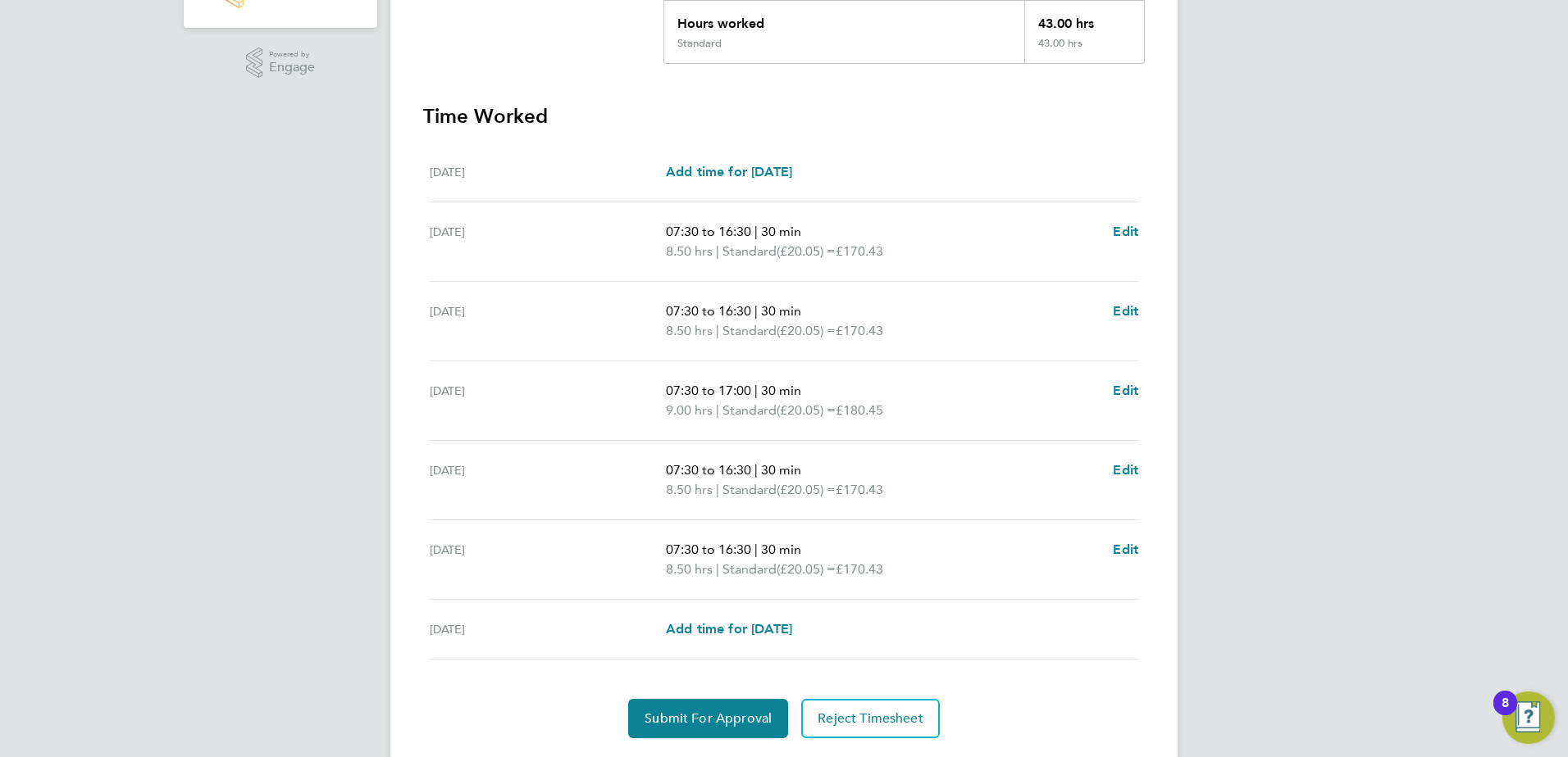
scroll to position [409, 0]
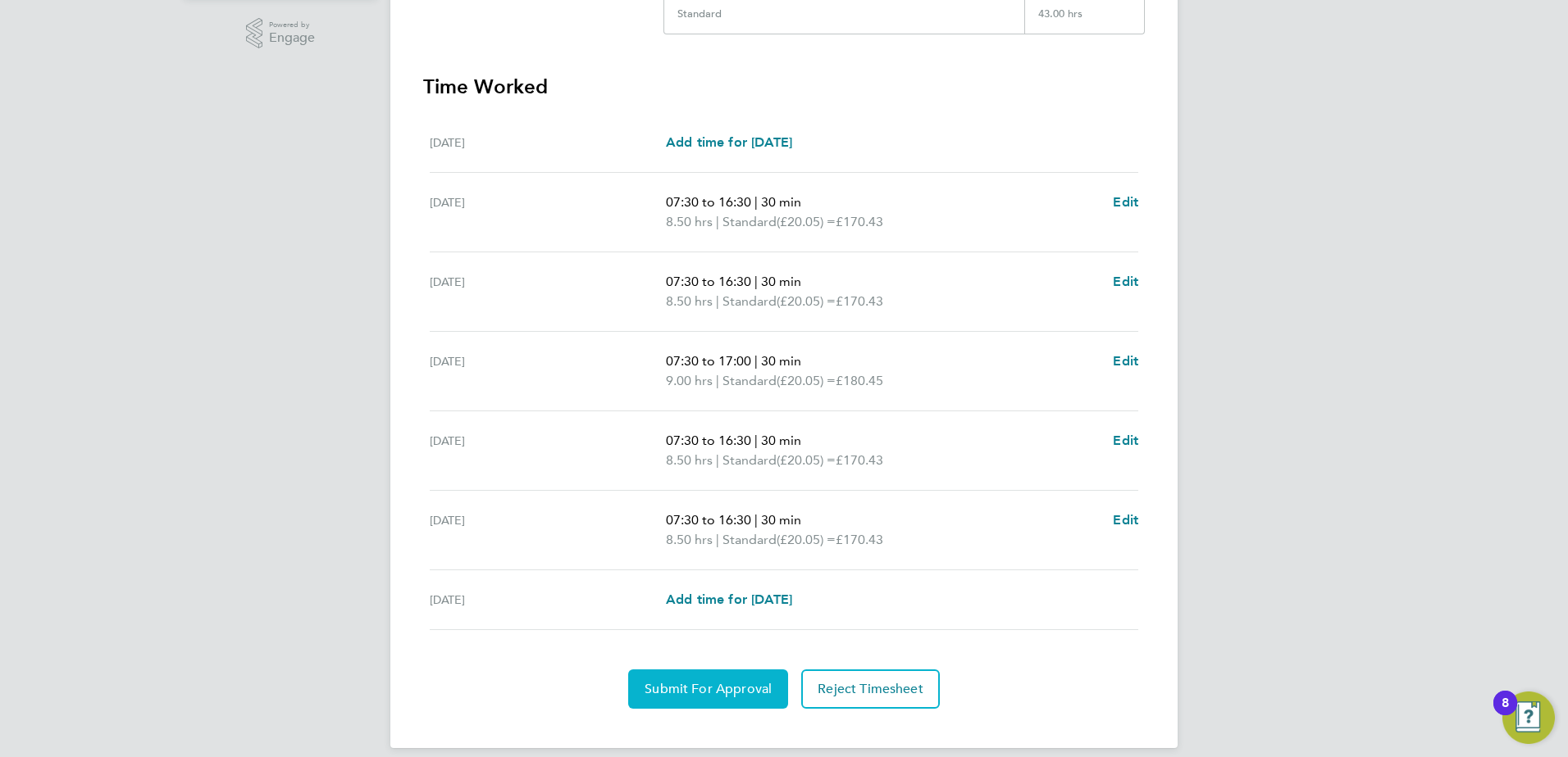
click at [746, 688] on span "Submit For Approval" at bounding box center [707, 689] width 127 height 16
click at [724, 688] on span "Approve Timesheet" at bounding box center [708, 689] width 120 height 16
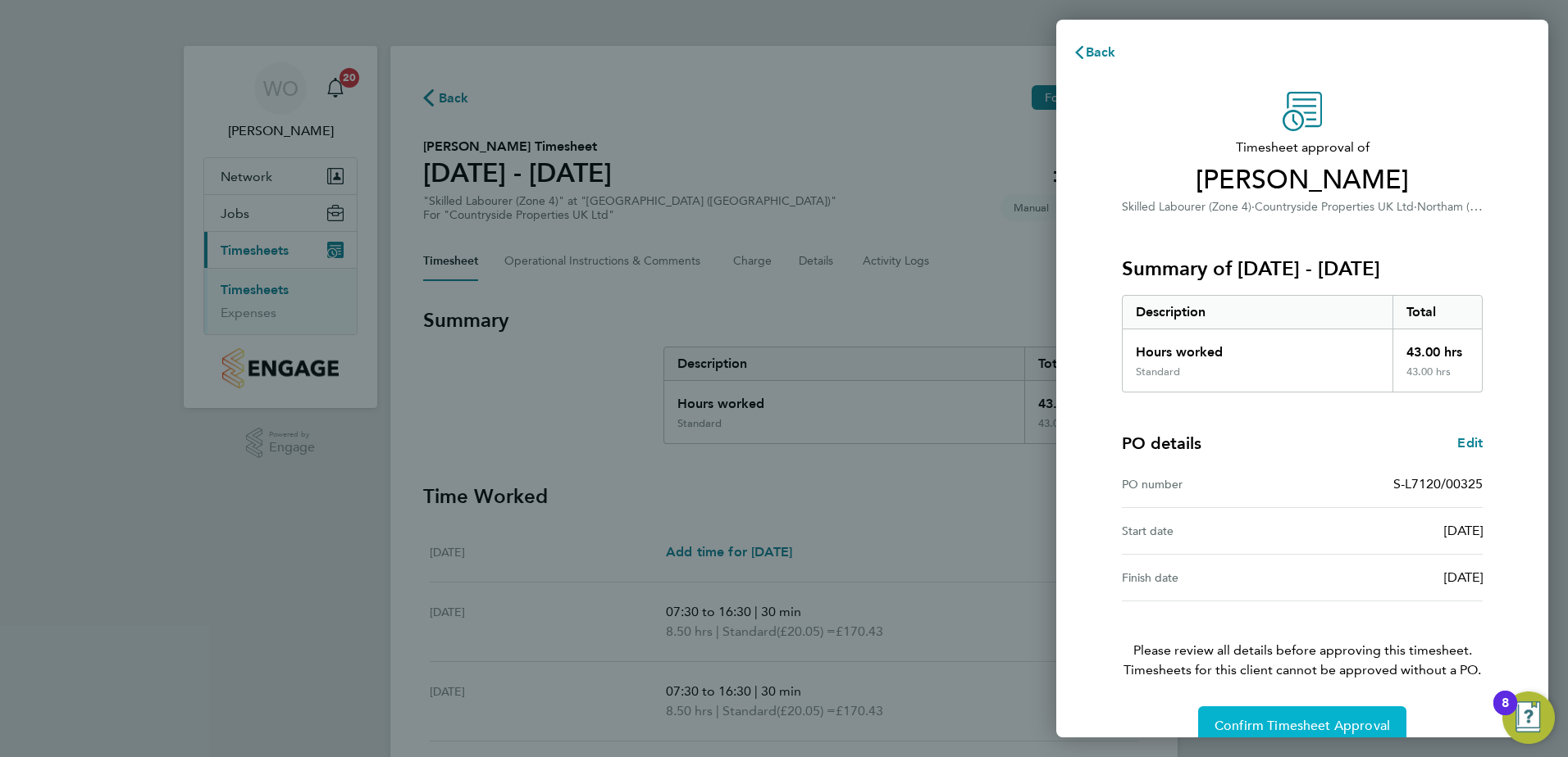
click at [1288, 714] on button "Confirm Timesheet Approval" at bounding box center [1302, 726] width 208 height 40
